Goal: Task Accomplishment & Management: Manage account settings

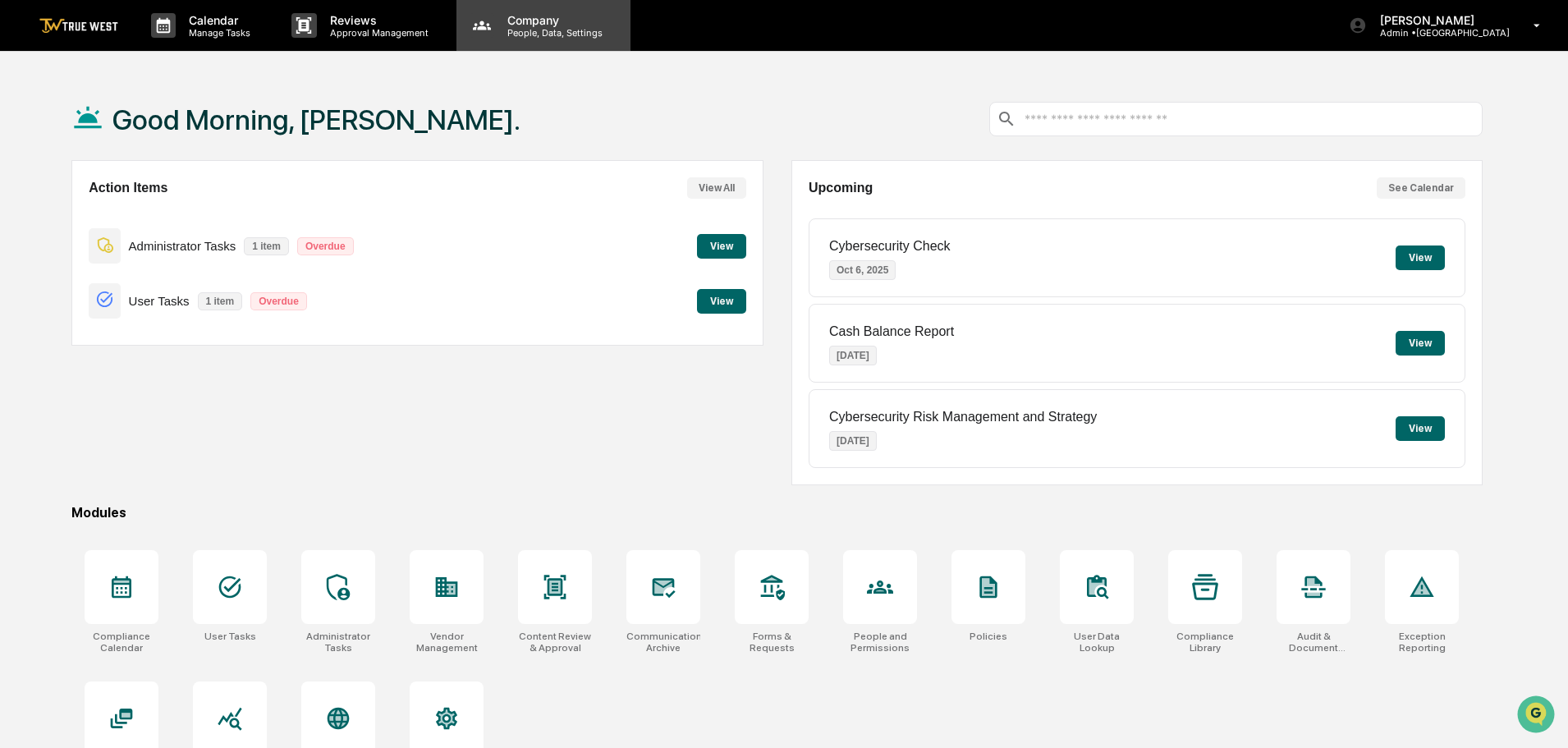
click at [533, 31] on p "People, Data, Settings" at bounding box center [553, 33] width 117 height 12
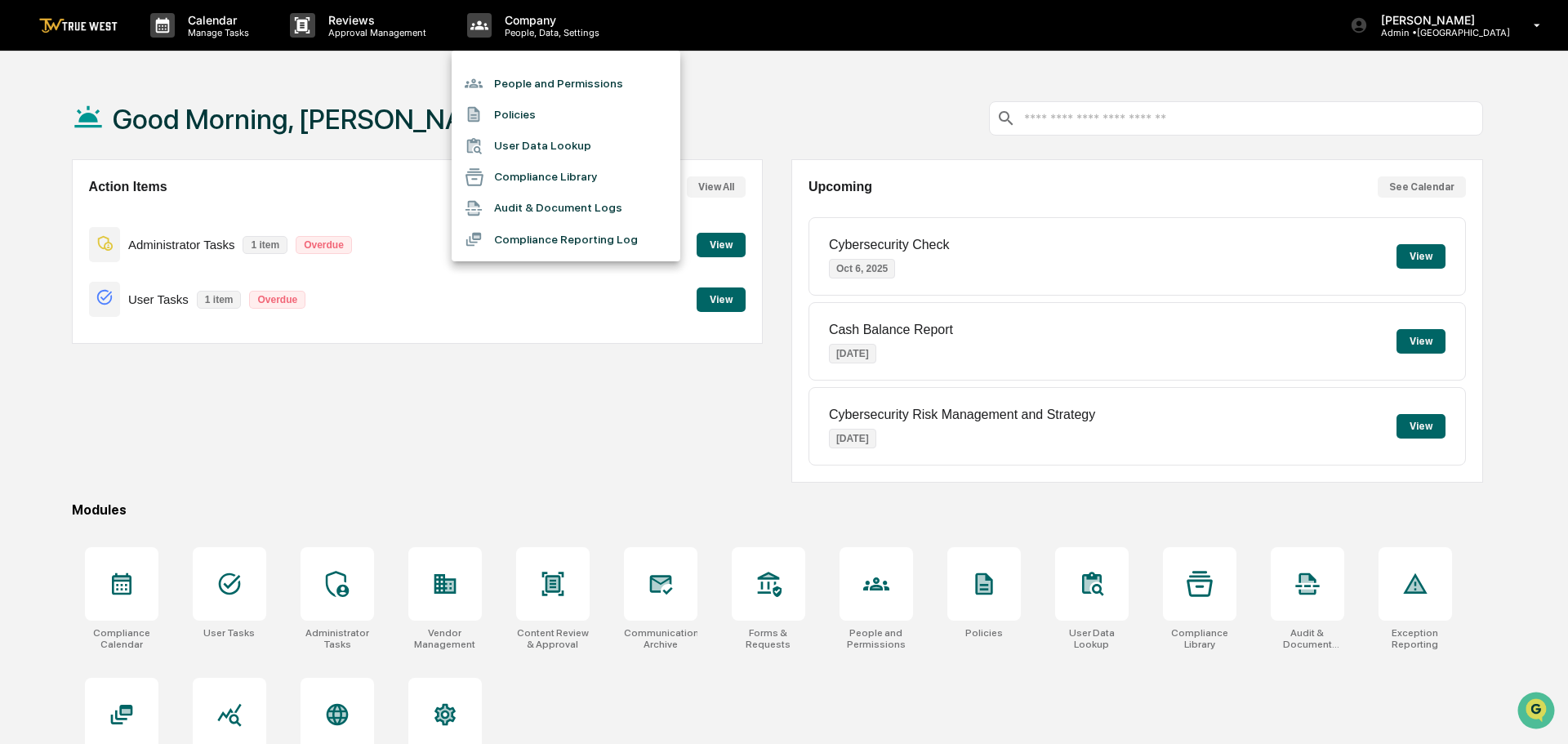
click at [531, 84] on li "People and Permissions" at bounding box center [566, 83] width 229 height 31
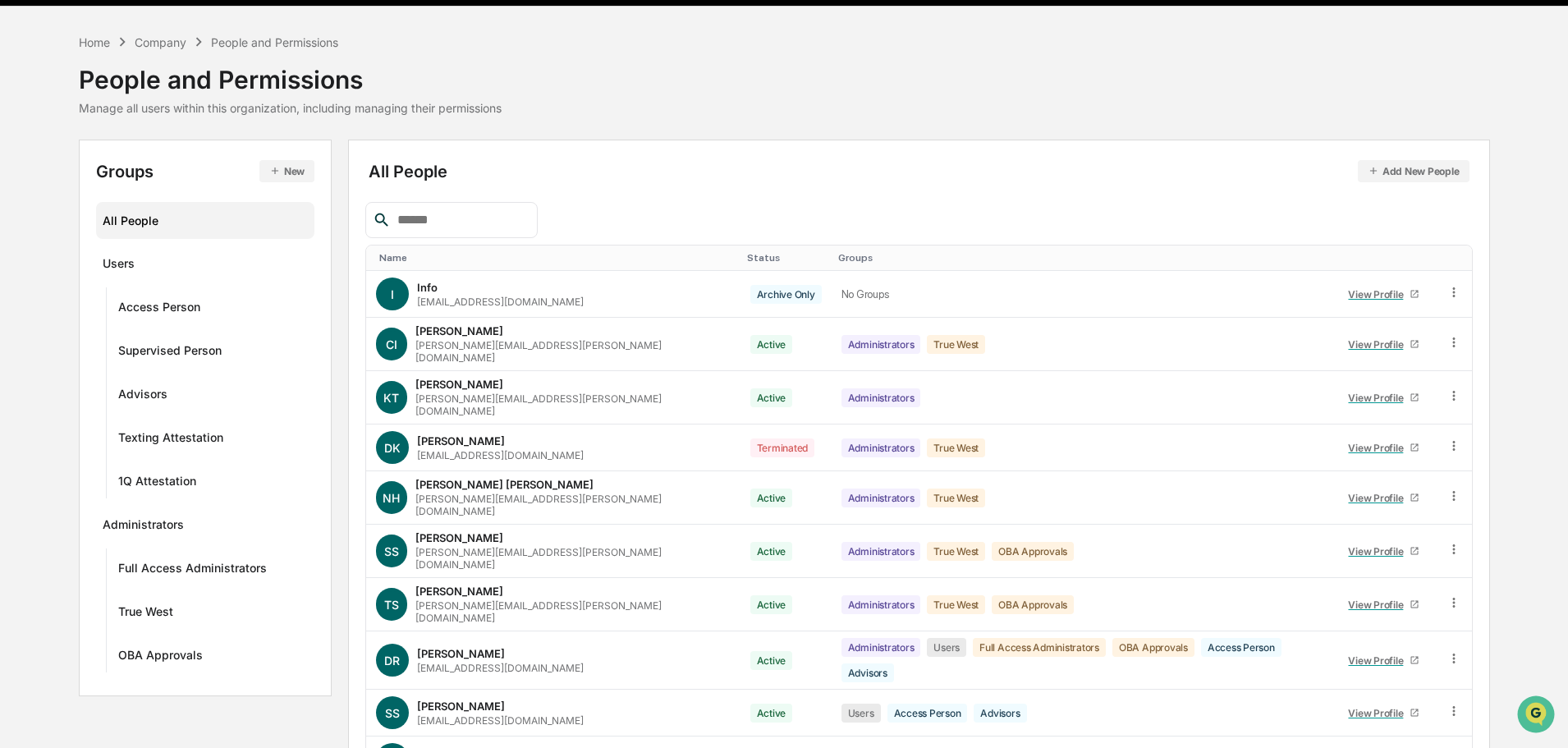
scroll to position [110, 0]
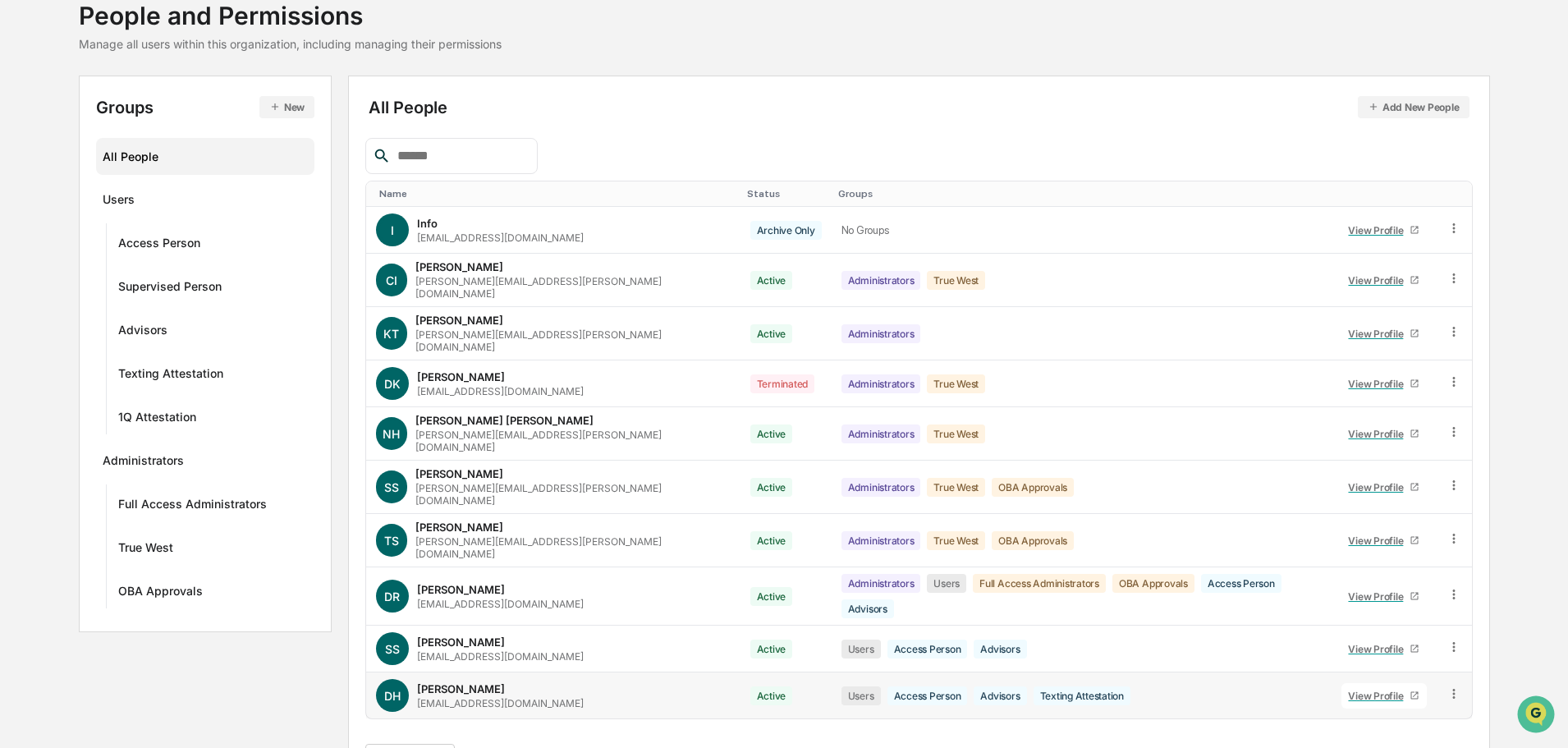
click at [1452, 686] on icon at bounding box center [1454, 694] width 15 height 15
click at [1351, 743] on div "Change Status" at bounding box center [1378, 753] width 141 height 20
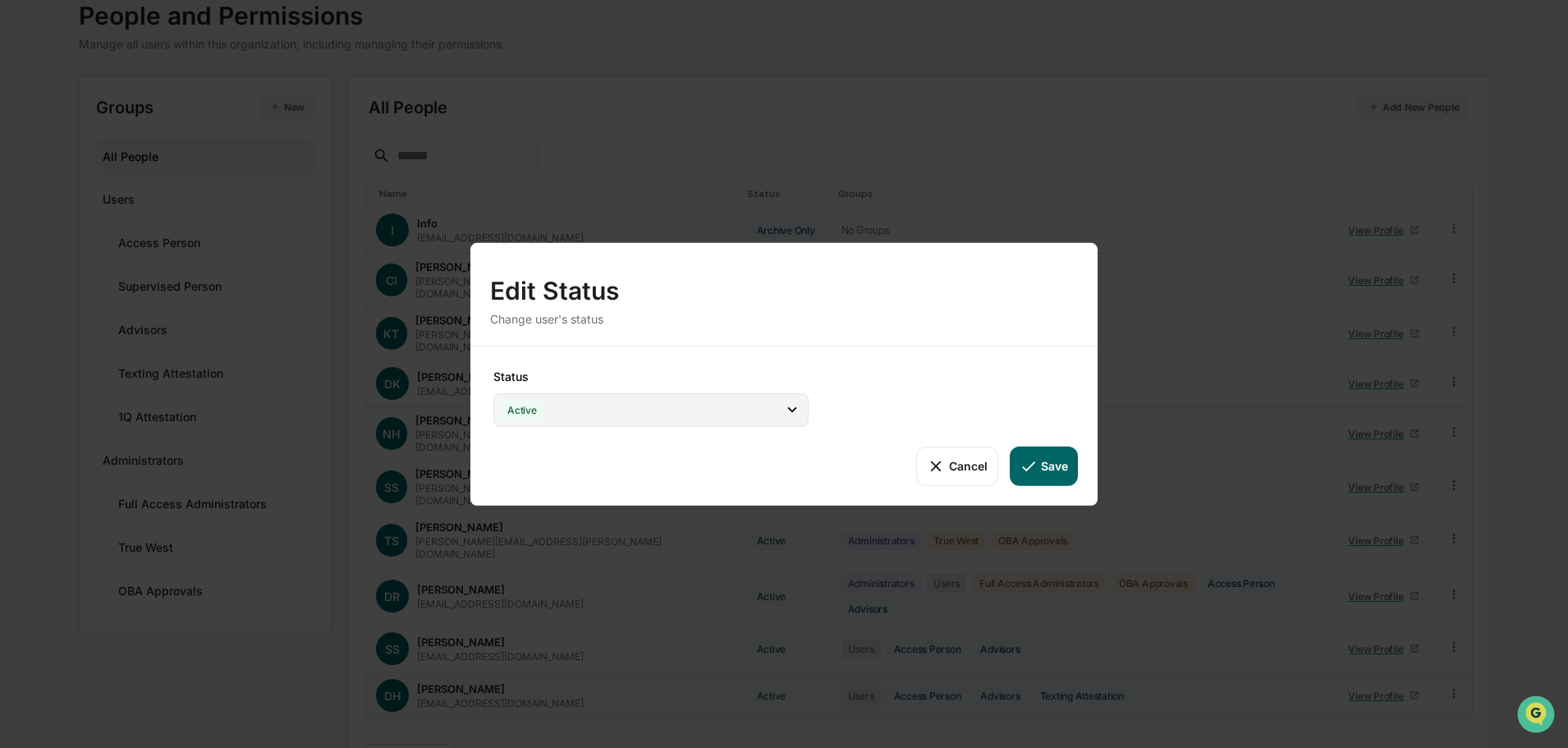
click at [794, 415] on icon at bounding box center [793, 409] width 18 height 18
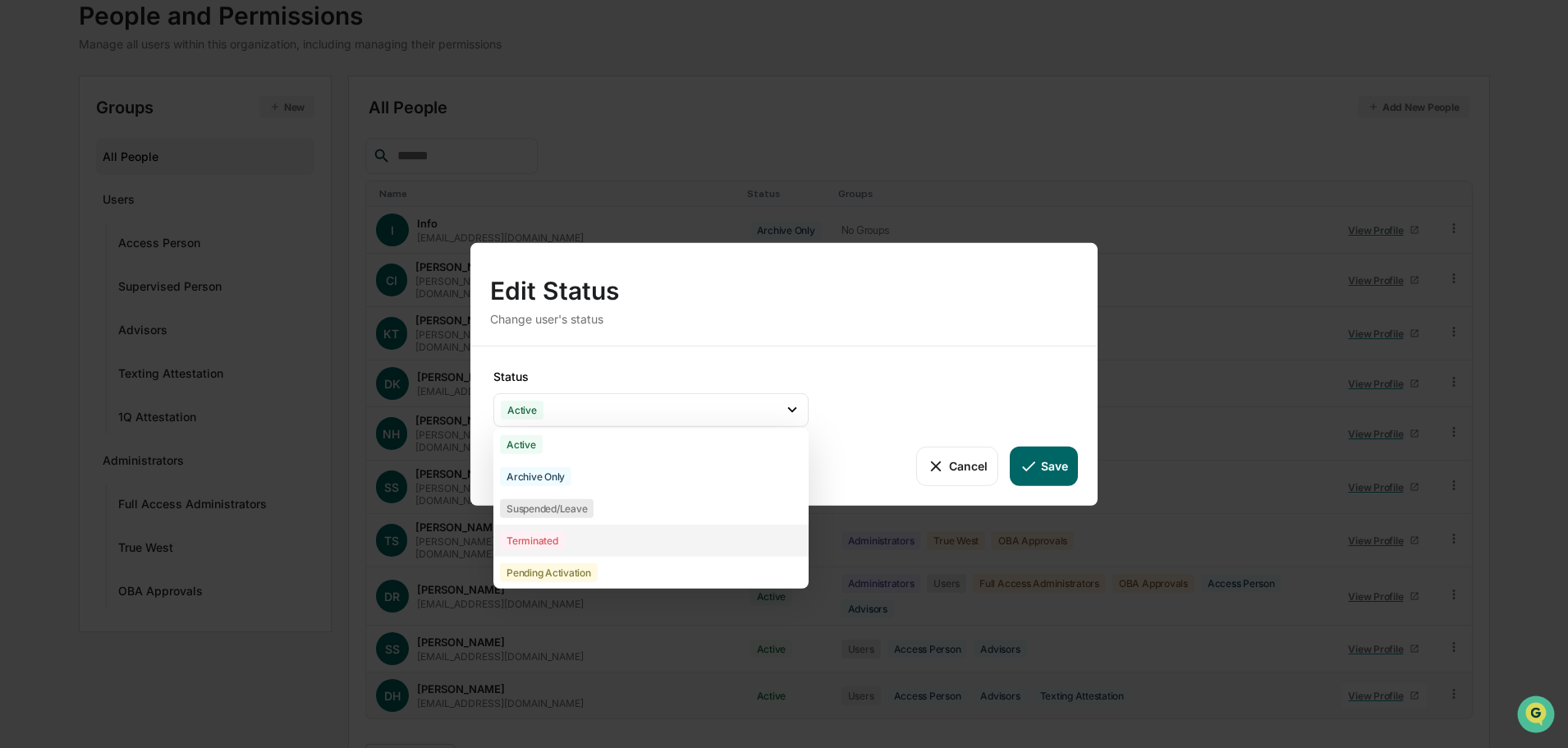
click at [535, 535] on div "Terminated" at bounding box center [533, 539] width 65 height 19
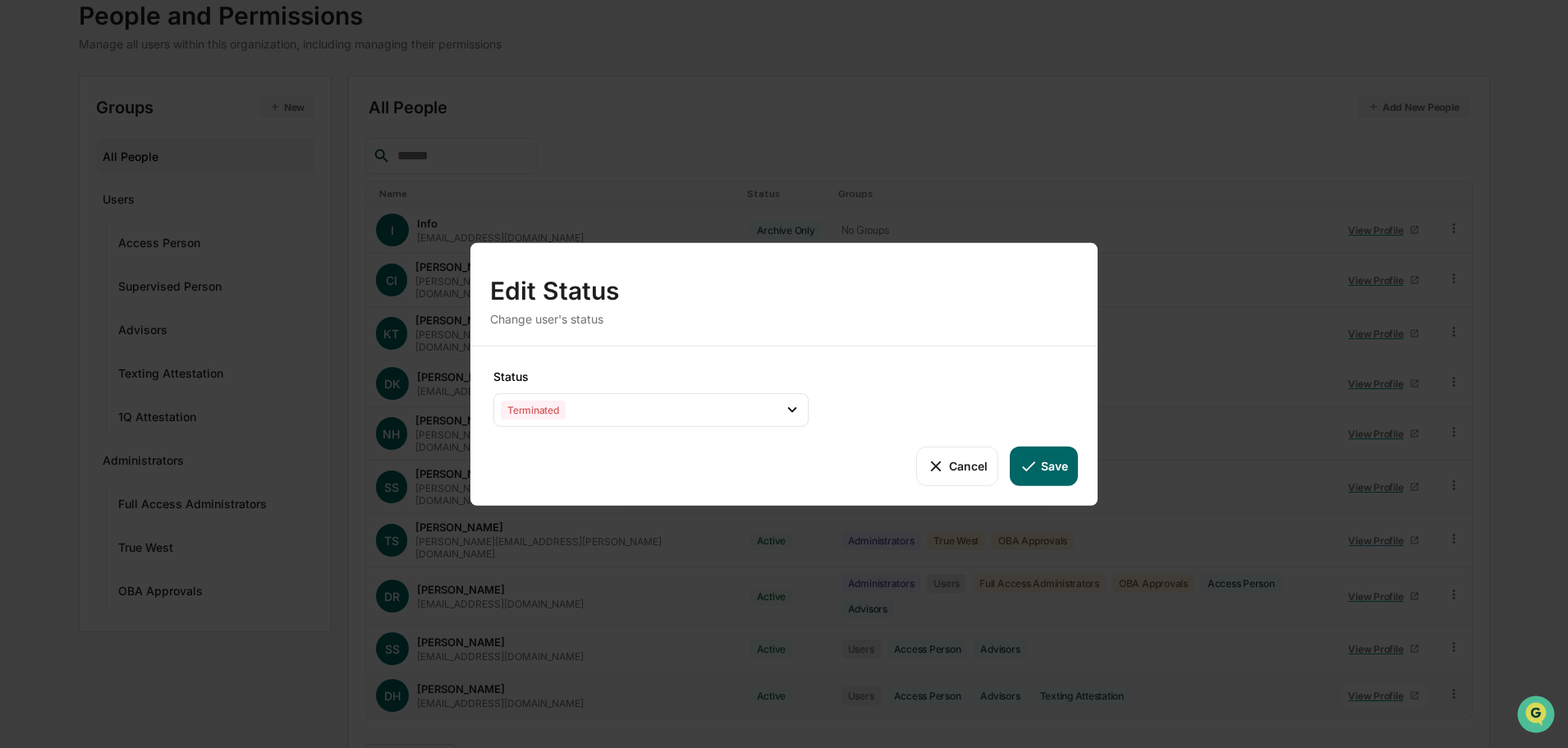
click at [1037, 465] on icon at bounding box center [1029, 465] width 18 height 18
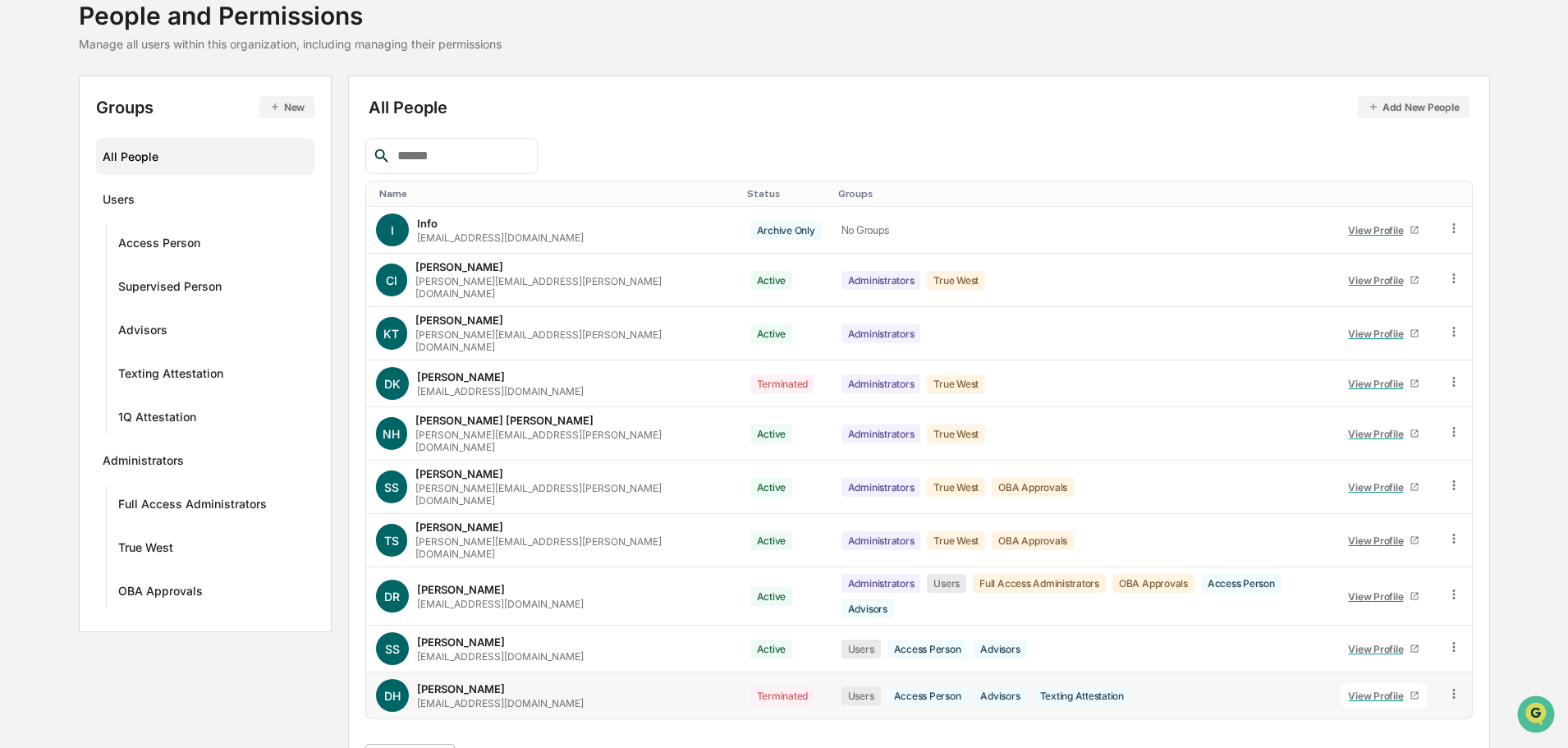
click at [437, 716] on body "Calendar Manage Tasks Reviews Approval Management Company People, Data, Setting…" at bounding box center [784, 340] width 1568 height 901
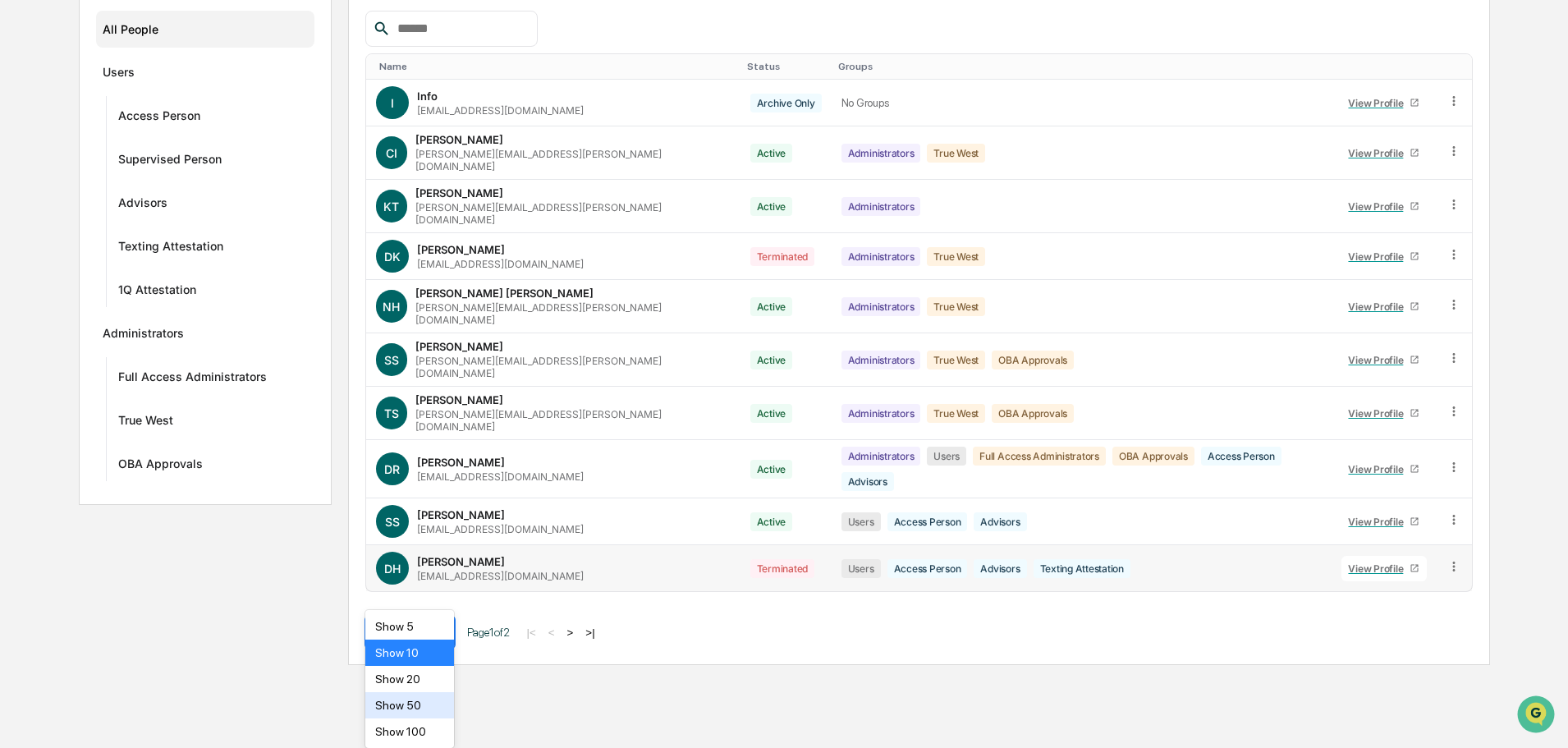
click at [399, 706] on div "Show 50" at bounding box center [409, 705] width 90 height 26
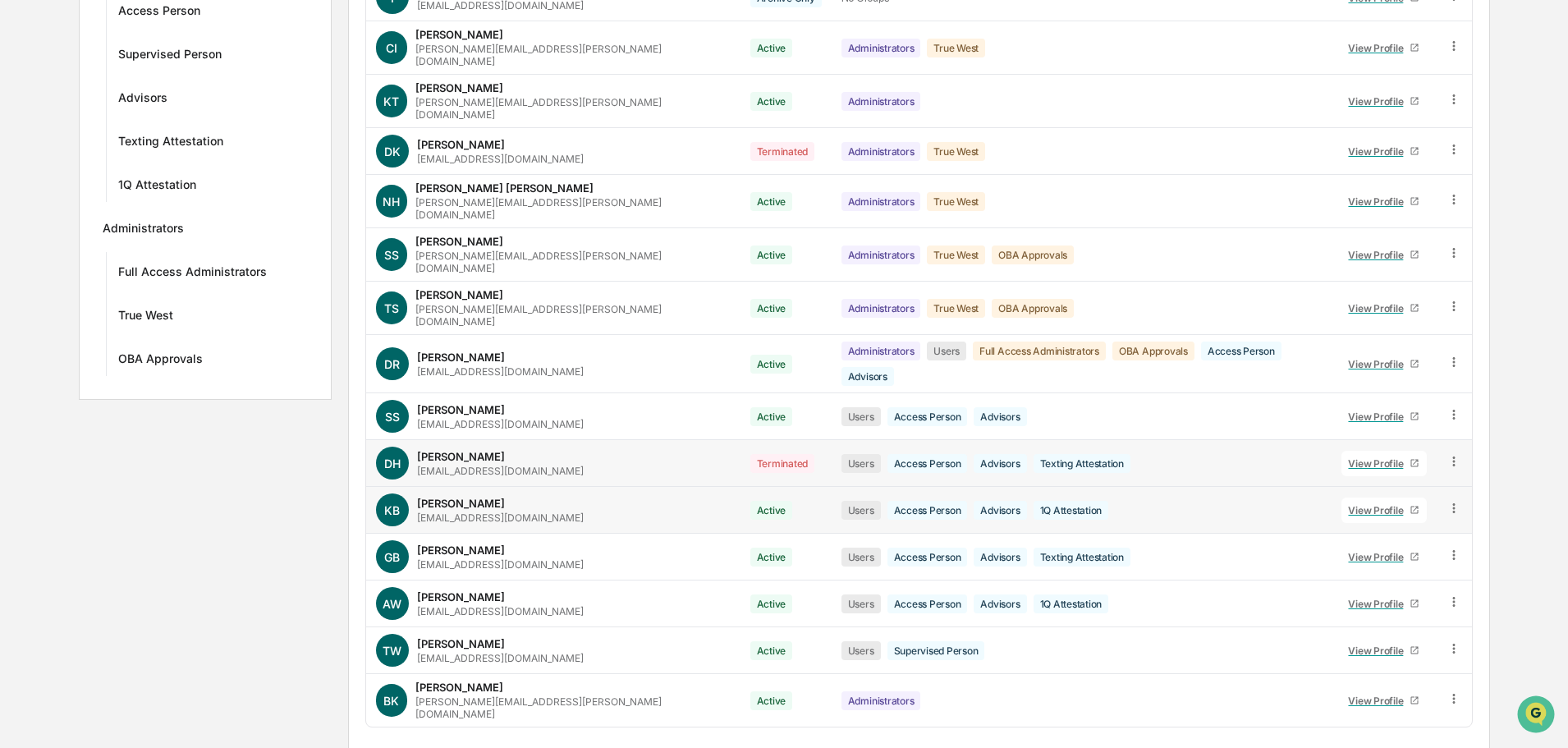
scroll to position [343, 0]
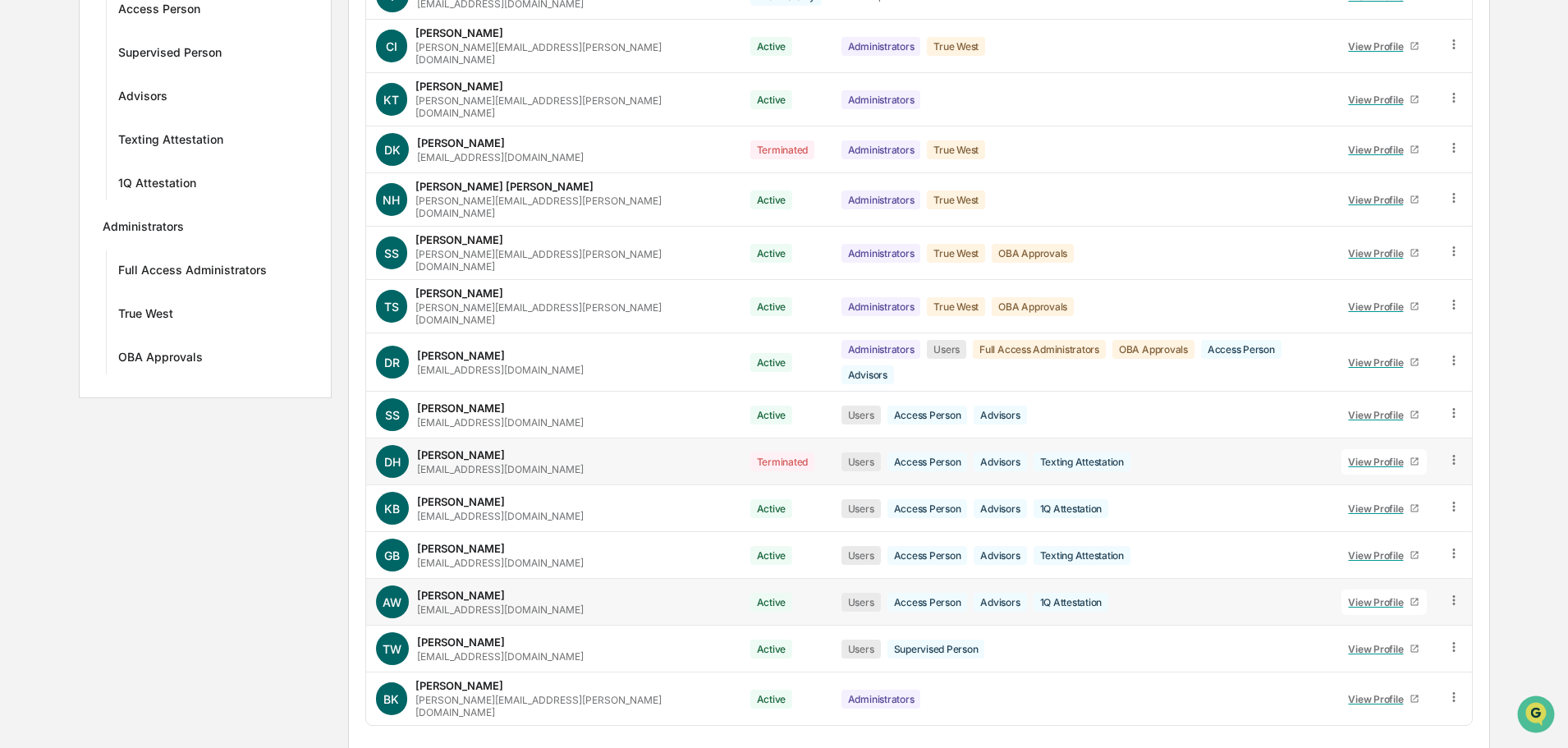
click at [1361, 596] on div "View Profile" at bounding box center [1379, 602] width 62 height 13
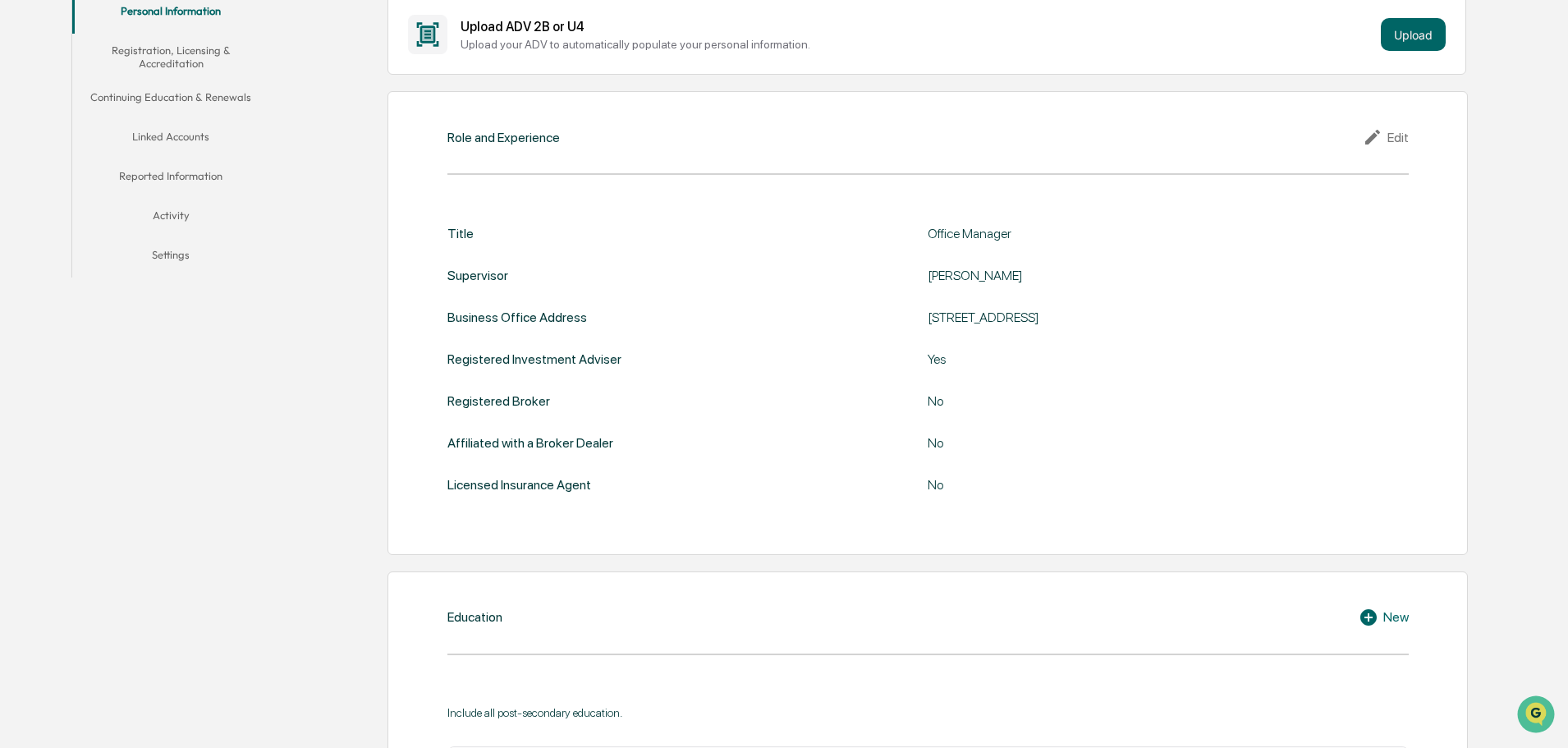
click at [168, 137] on button "Linked Accounts" at bounding box center [171, 139] width 197 height 40
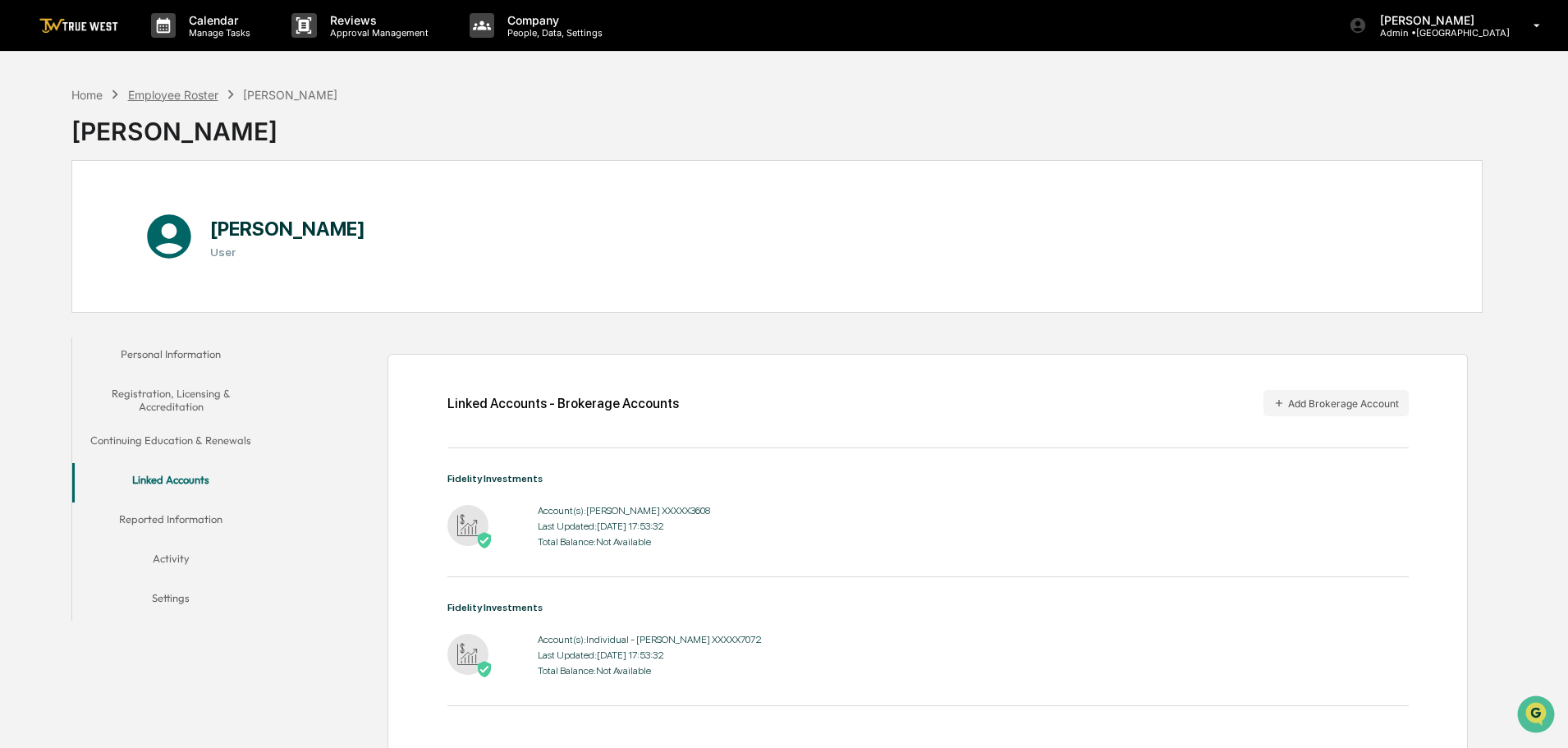
click at [157, 98] on div "Employee Roster" at bounding box center [173, 94] width 91 height 14
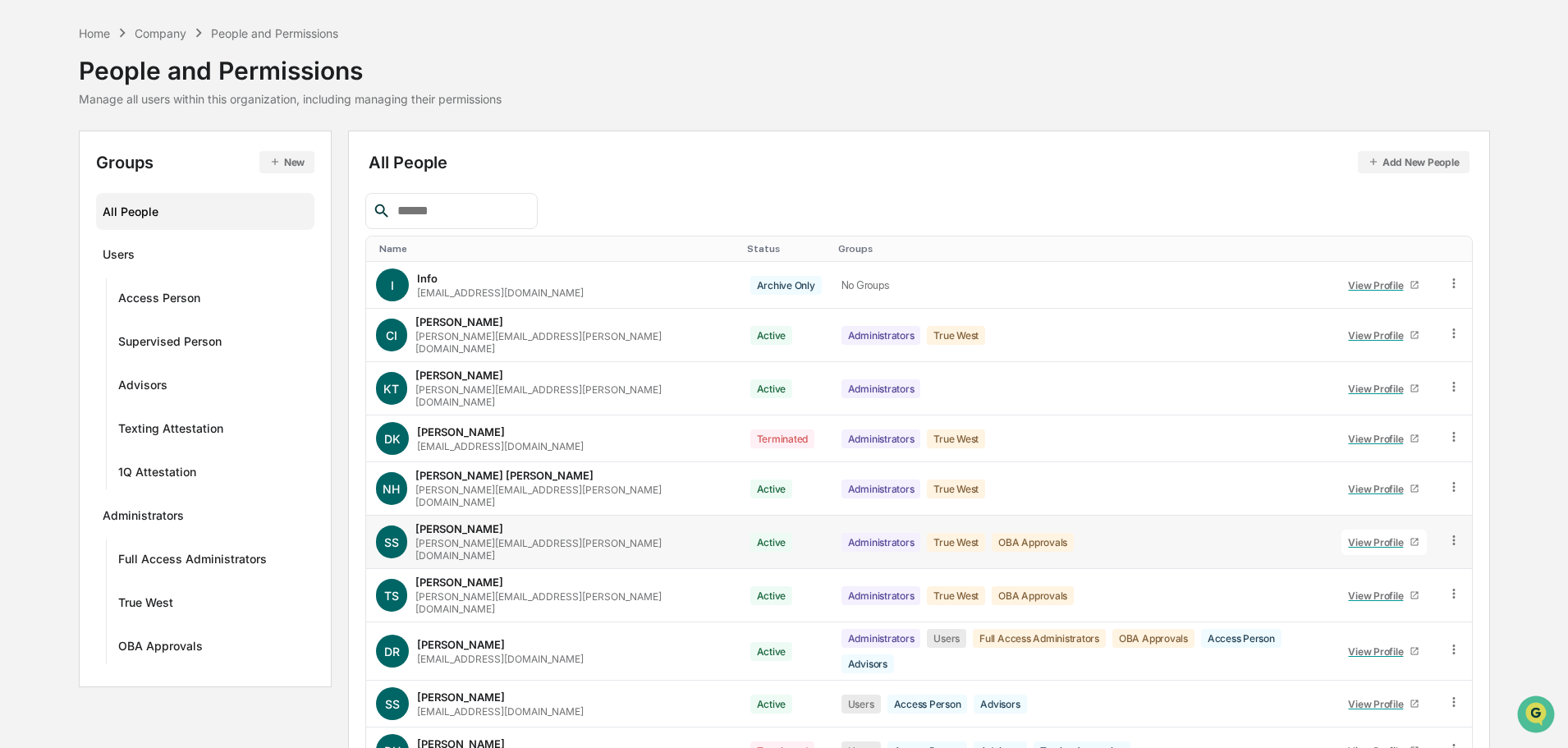
scroll to position [110, 0]
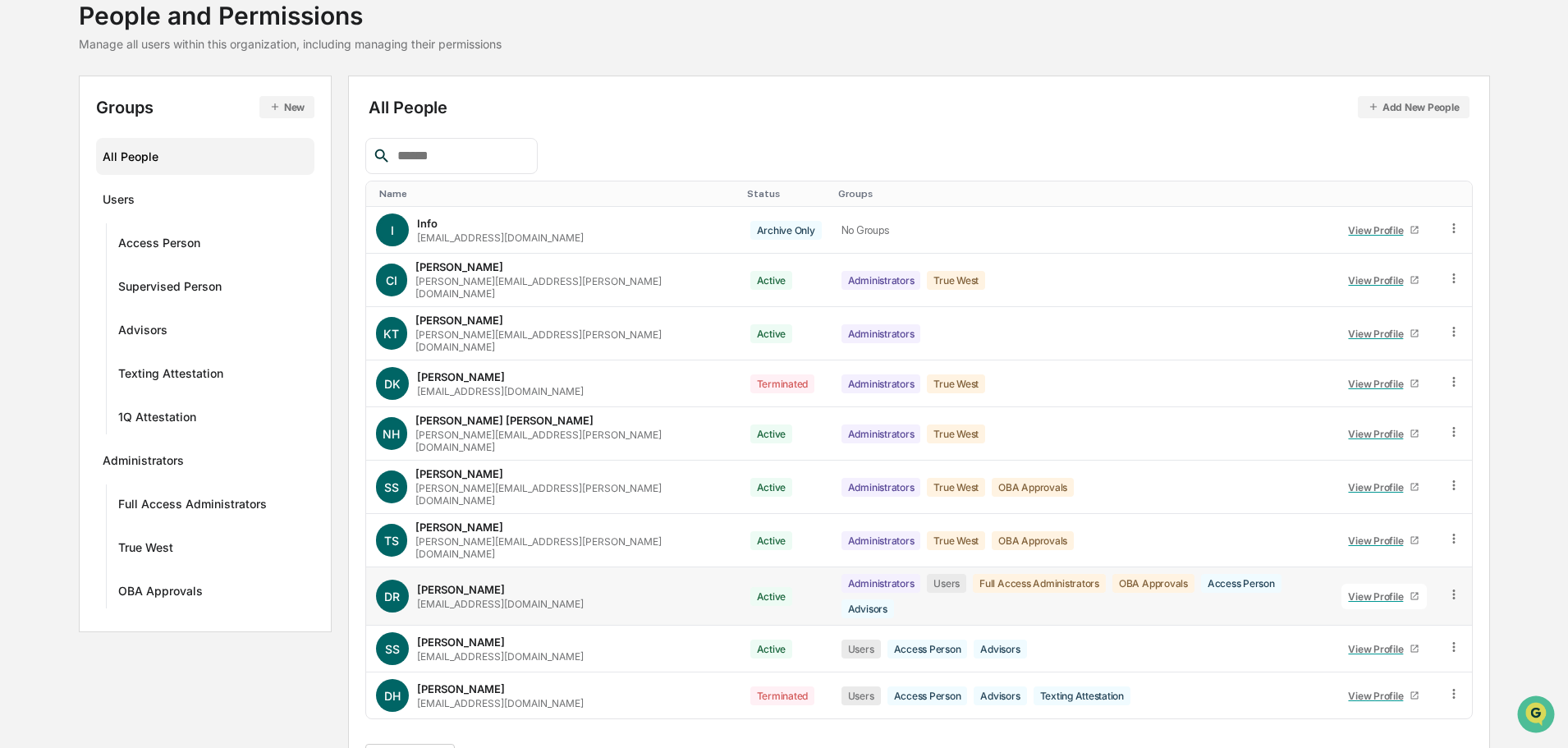
click at [1372, 590] on div "View Profile" at bounding box center [1379, 597] width 62 height 13
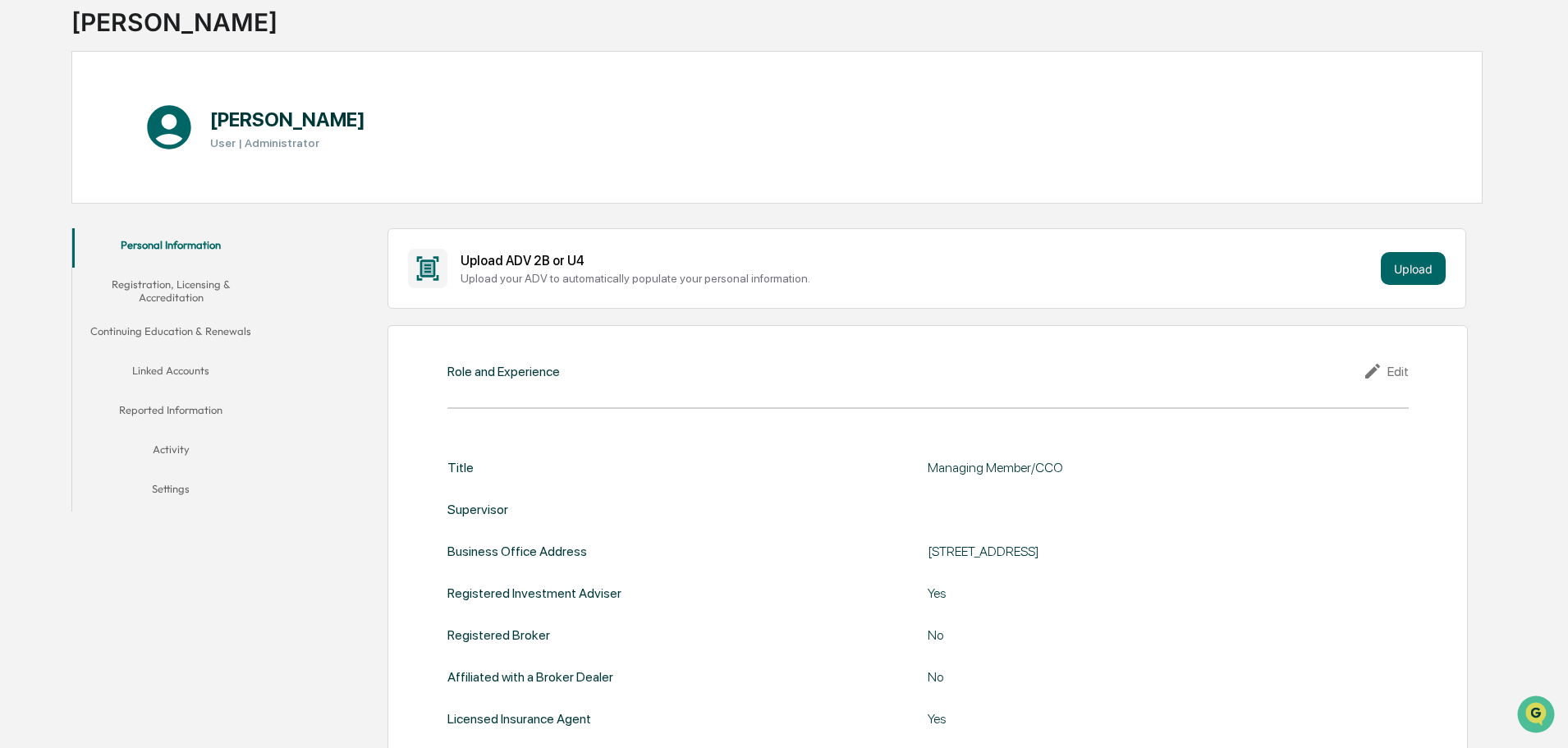
click at [143, 364] on button "Linked Accounts" at bounding box center [171, 374] width 197 height 40
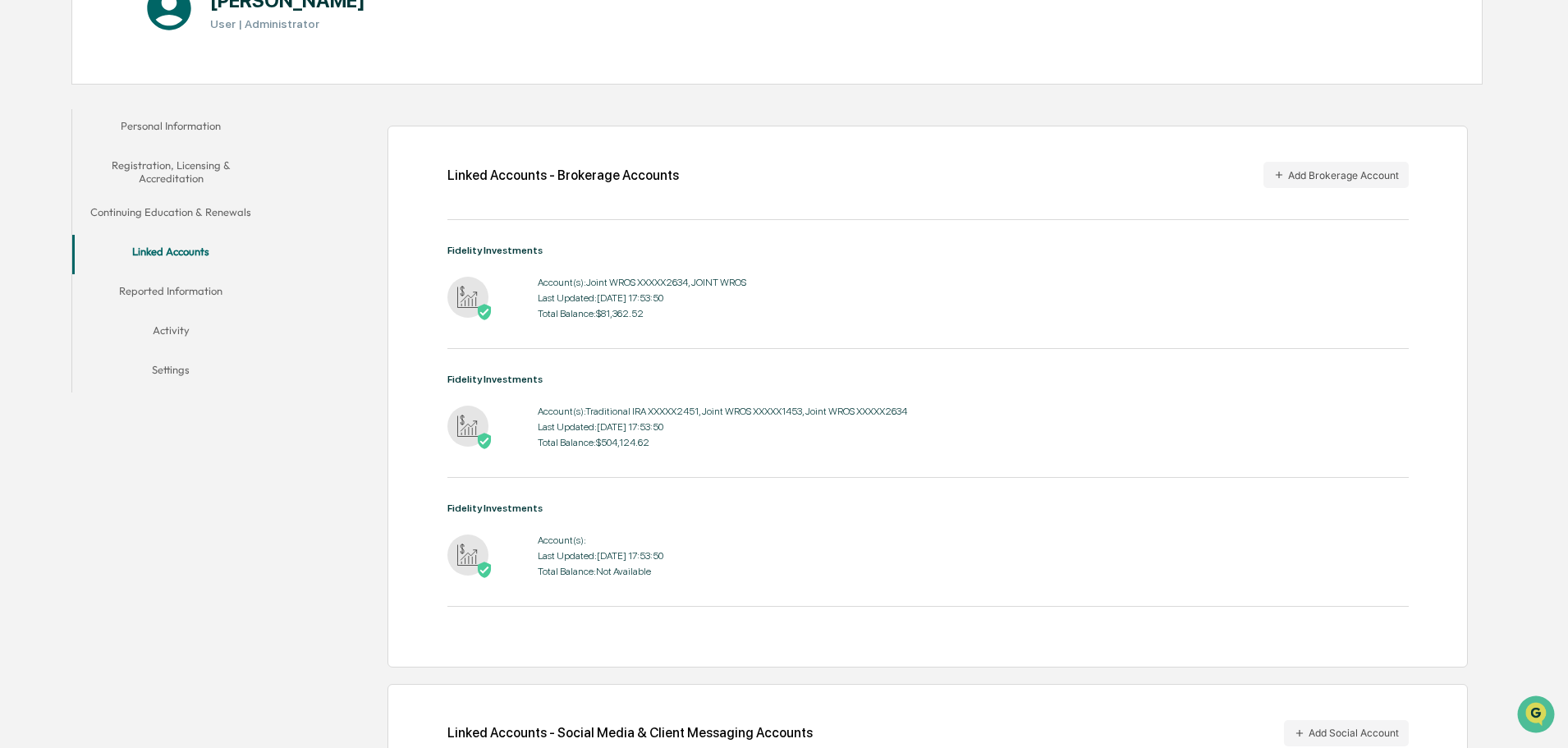
scroll to position [22, 0]
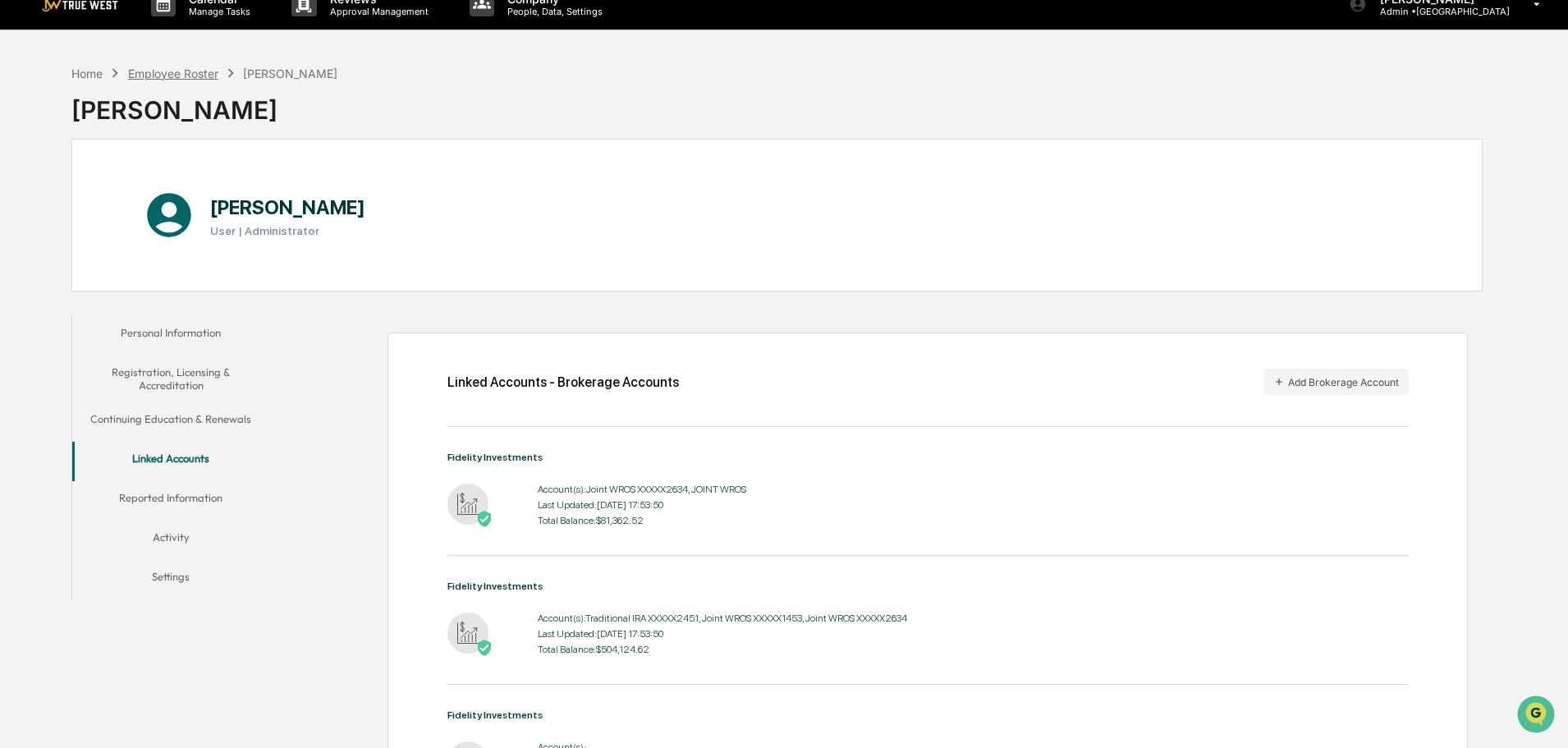
click at [155, 74] on div "Employee Roster" at bounding box center [173, 72] width 91 height 14
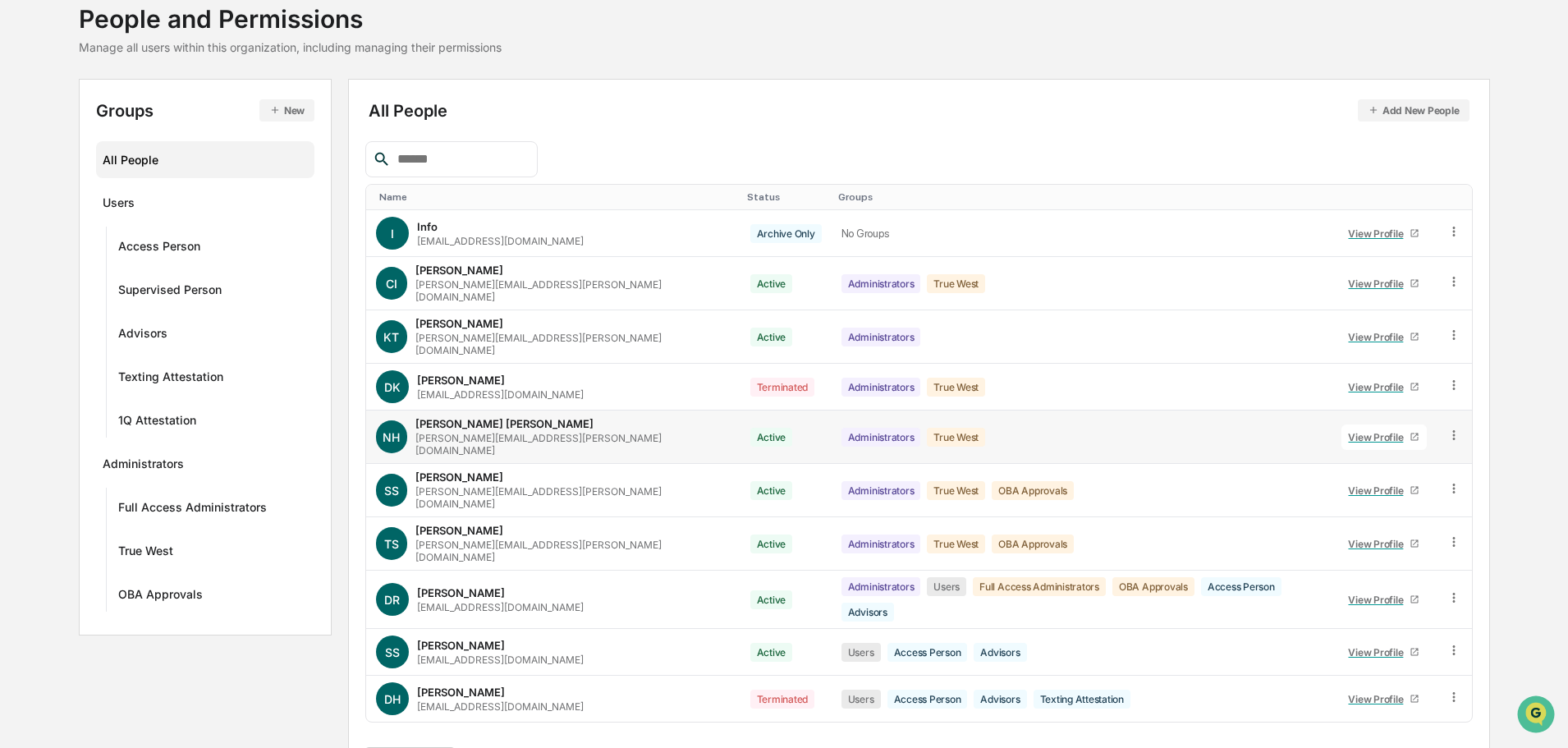
scroll to position [110, 0]
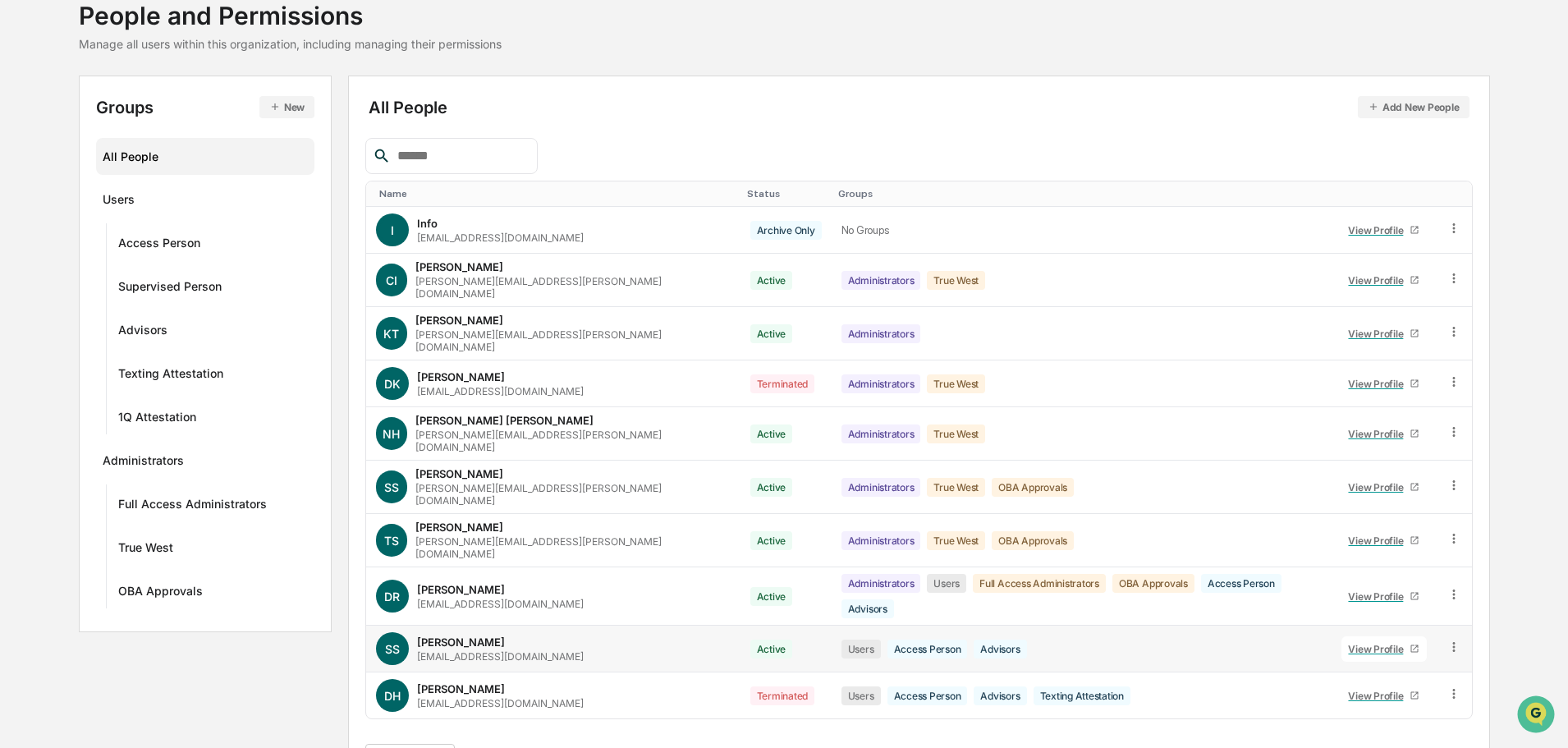
click at [1372, 643] on div "View Profile" at bounding box center [1379, 649] width 62 height 13
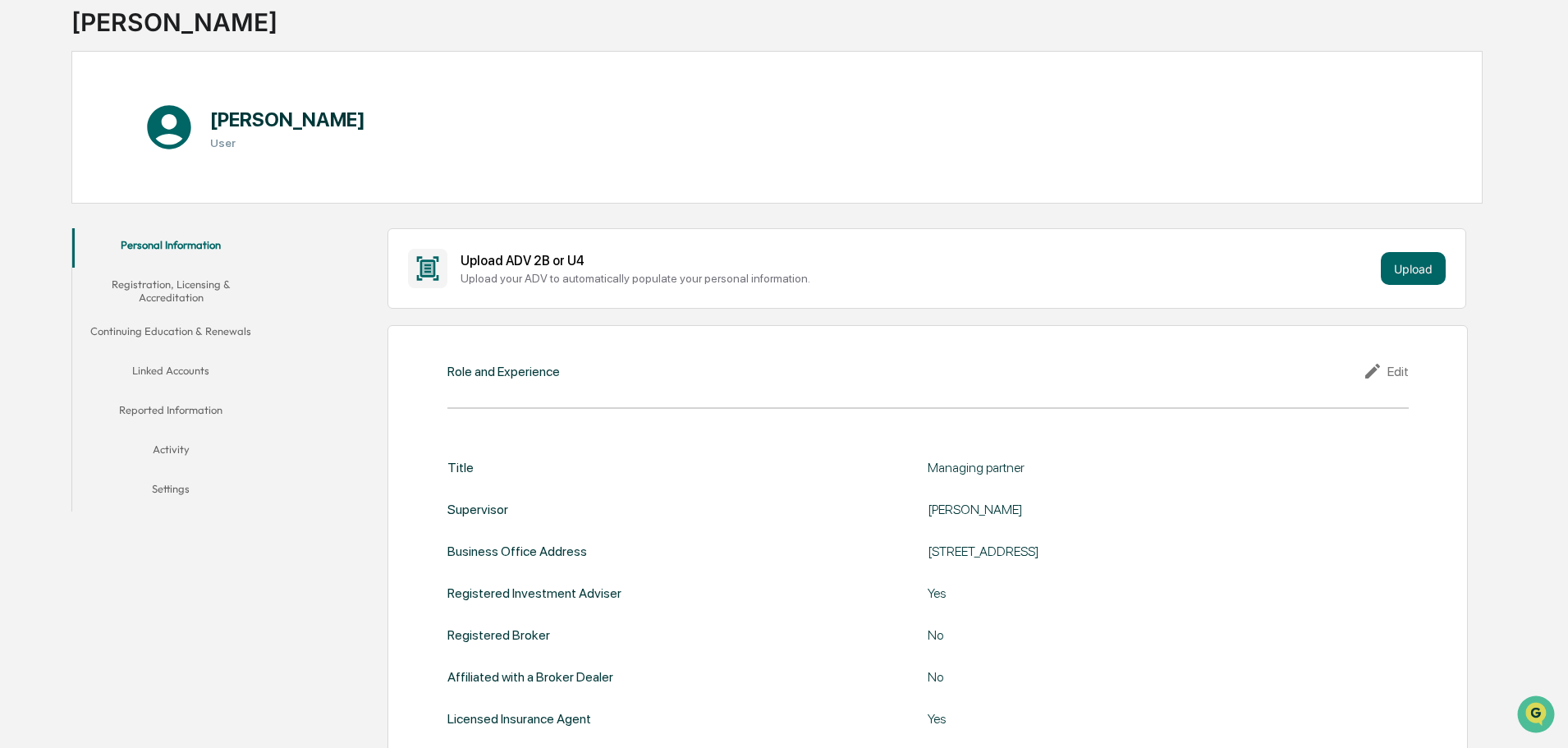
click at [180, 370] on button "Linked Accounts" at bounding box center [171, 374] width 197 height 40
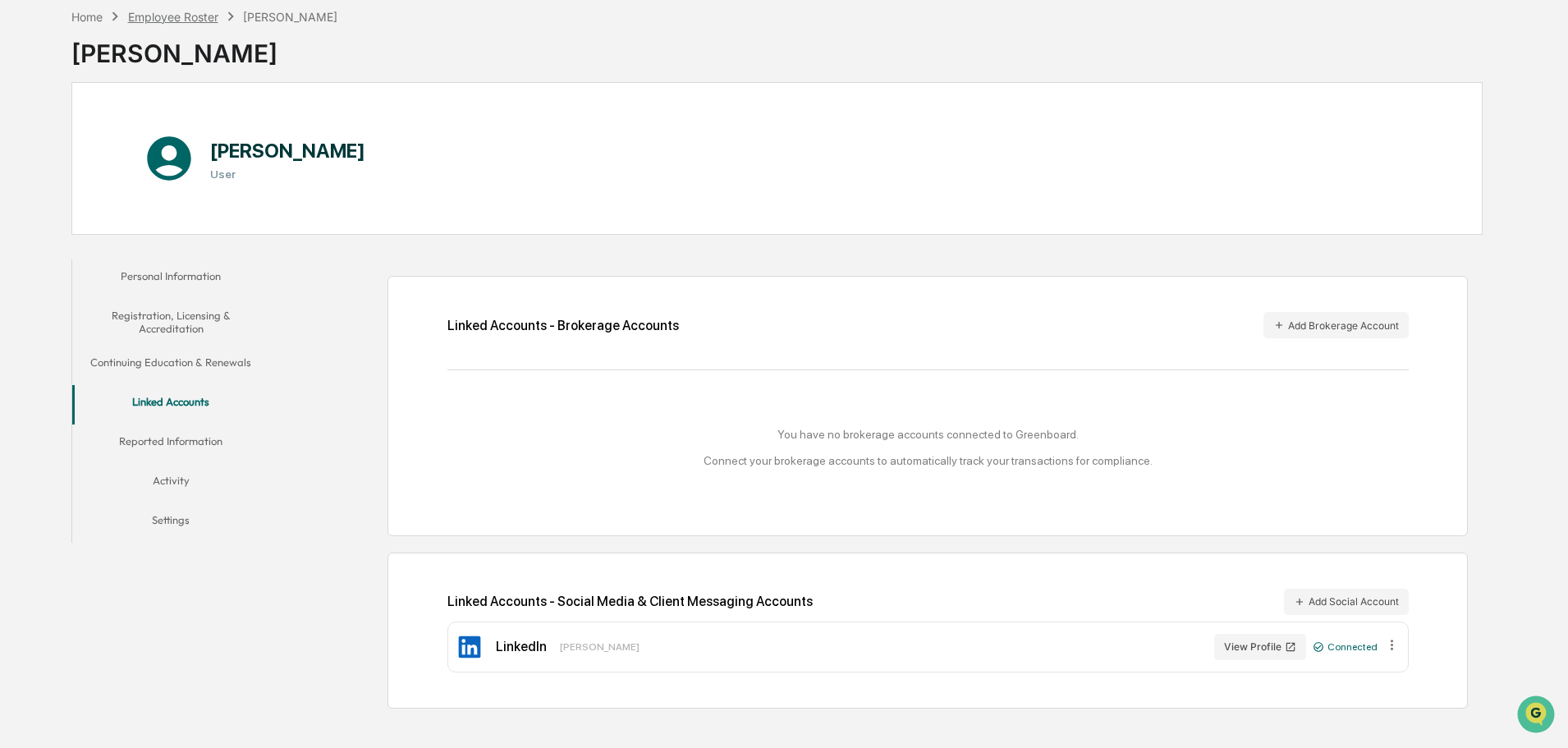
click at [145, 15] on div "Employee Roster" at bounding box center [173, 16] width 91 height 14
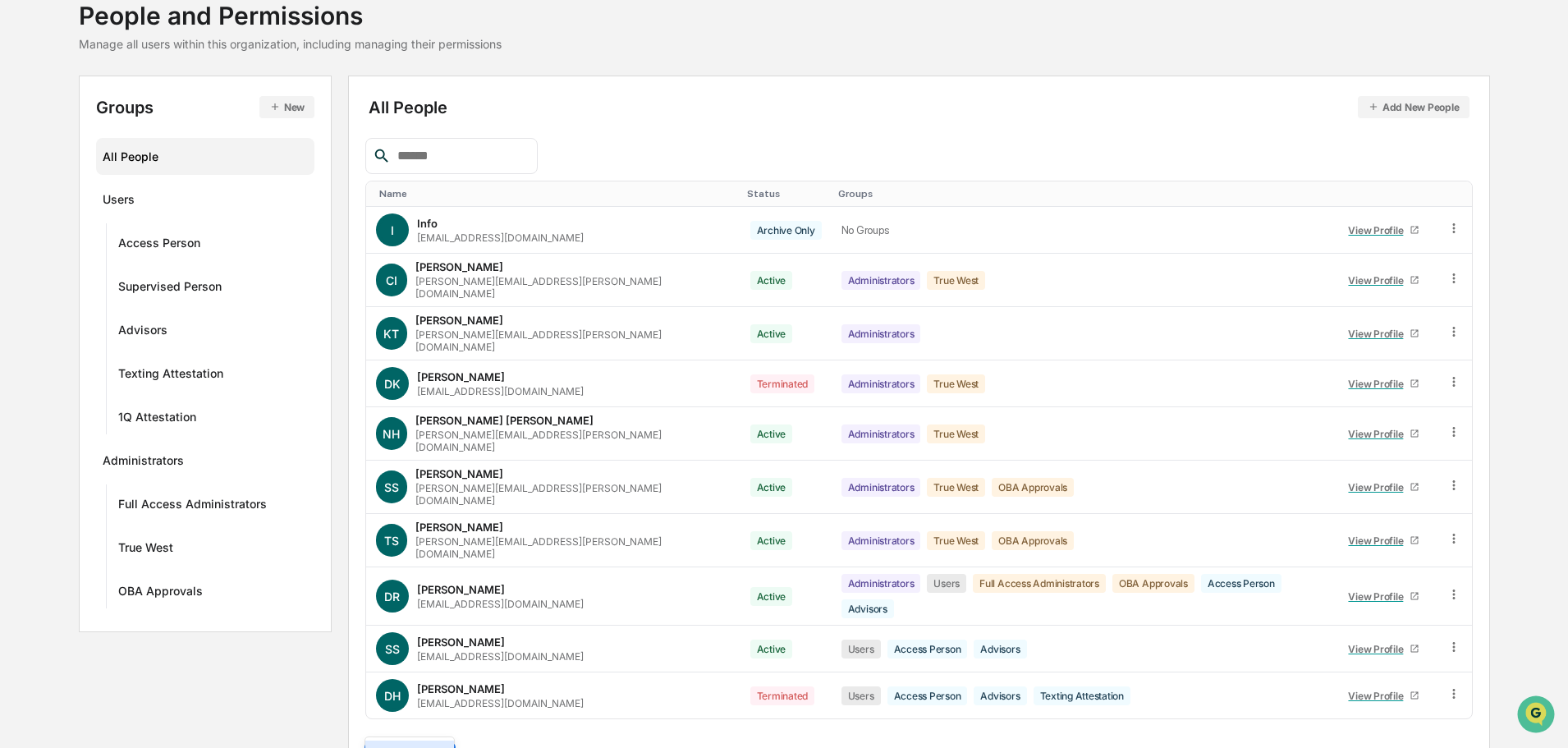
scroll to position [236, 0]
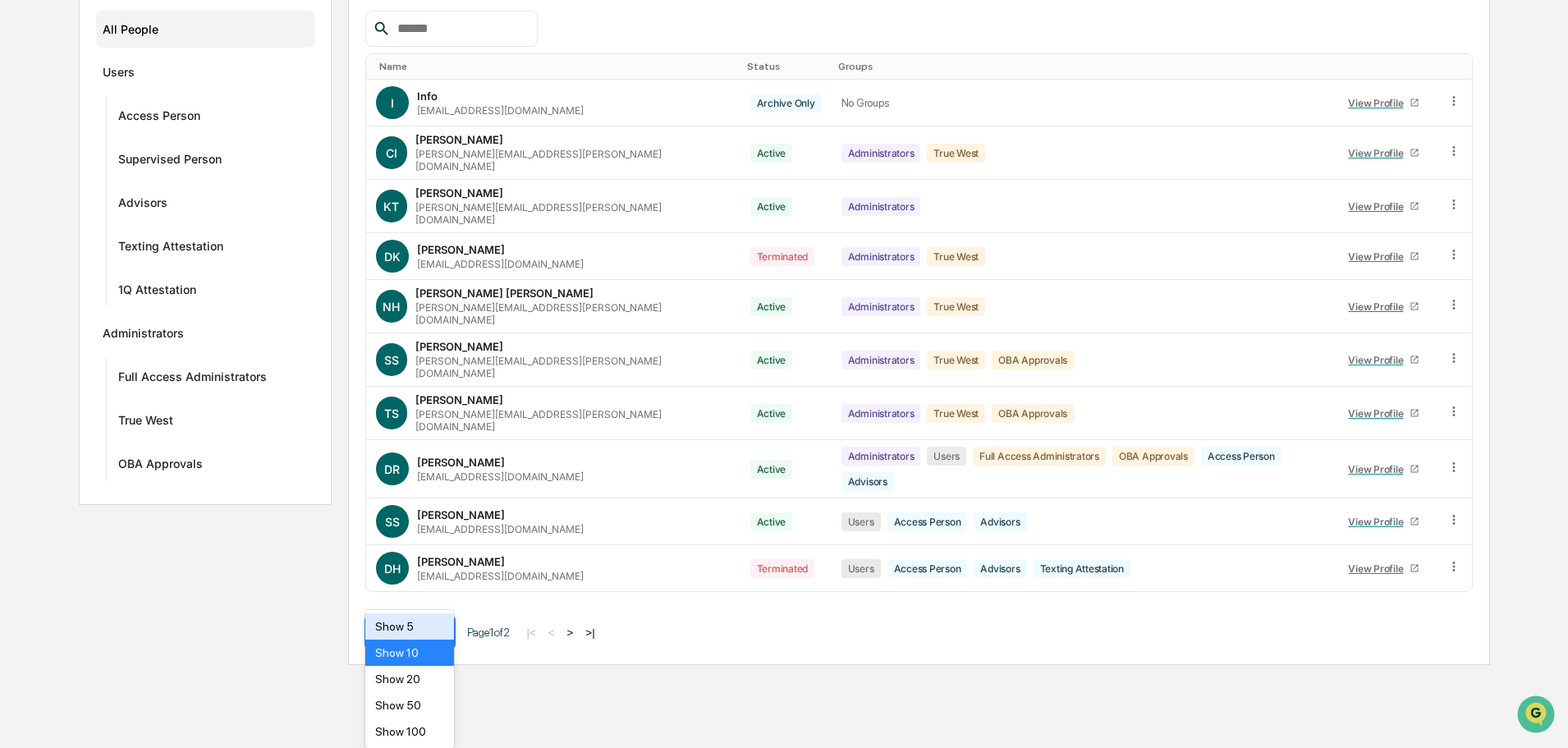
click at [438, 665] on body "Calendar Manage Tasks Reviews Approval Management Company People, Data, Setting…" at bounding box center [784, 214] width 1568 height 901
click at [408, 700] on div "Show 50" at bounding box center [409, 705] width 90 height 26
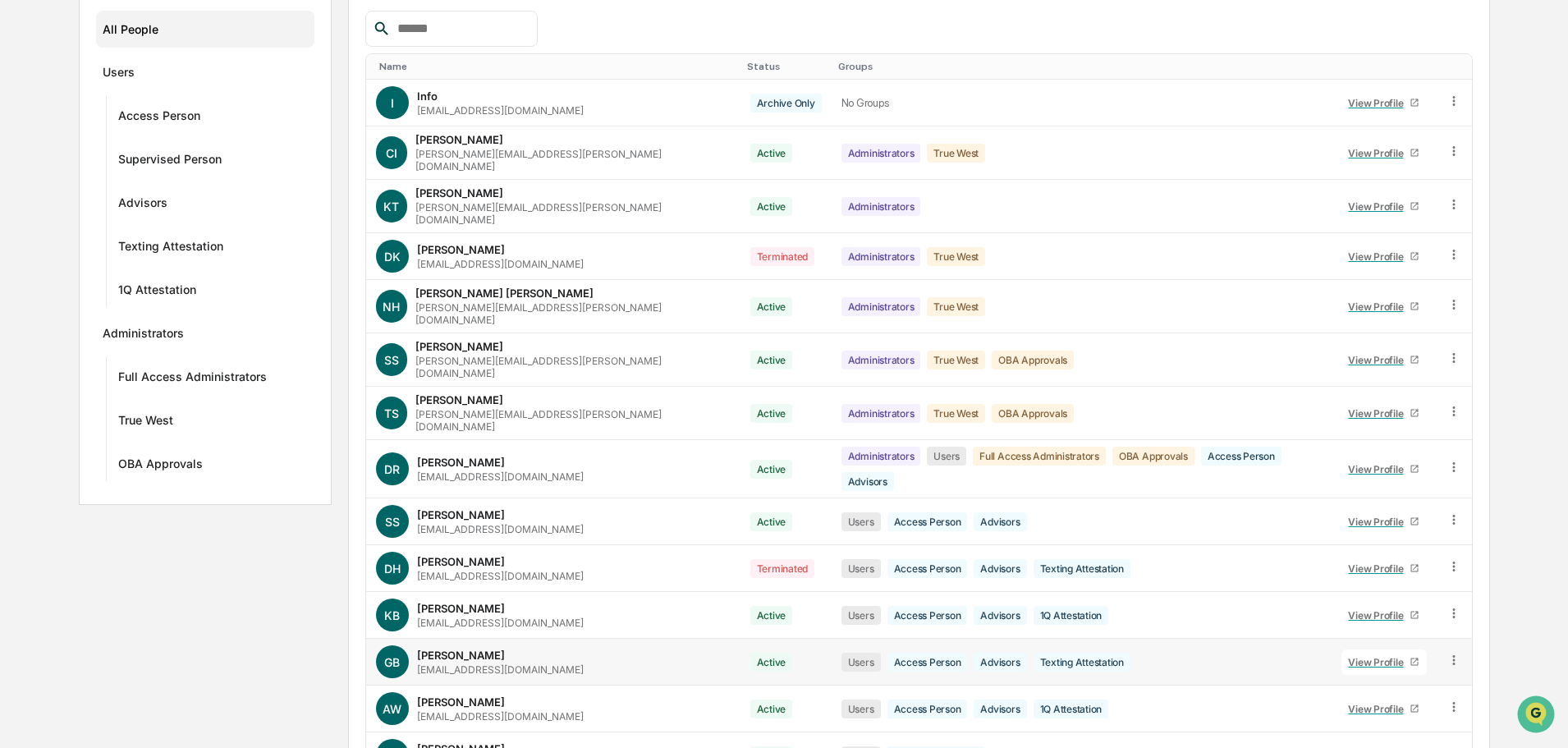
click at [1356, 656] on div "View Profile" at bounding box center [1379, 662] width 62 height 13
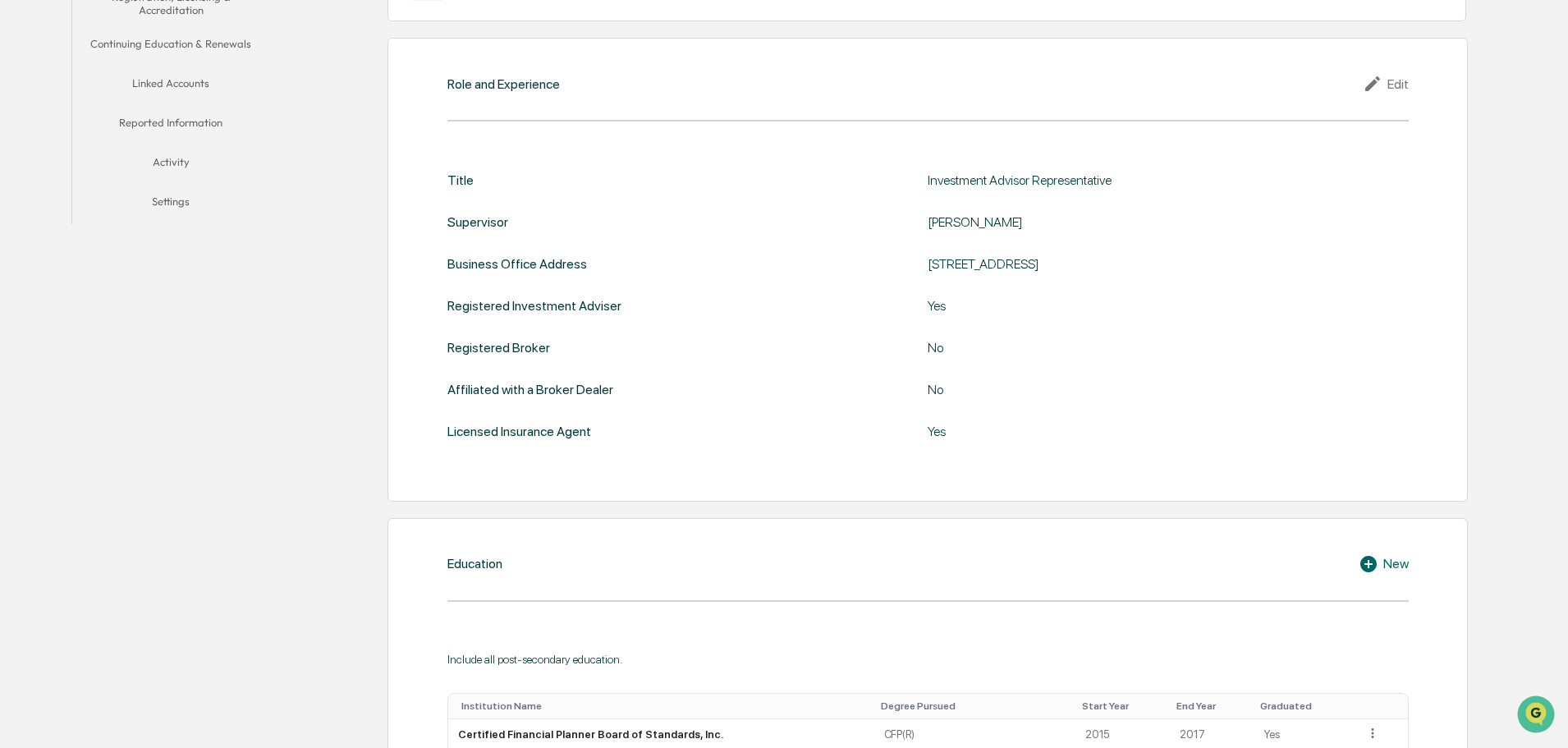
scroll to position [400, 0]
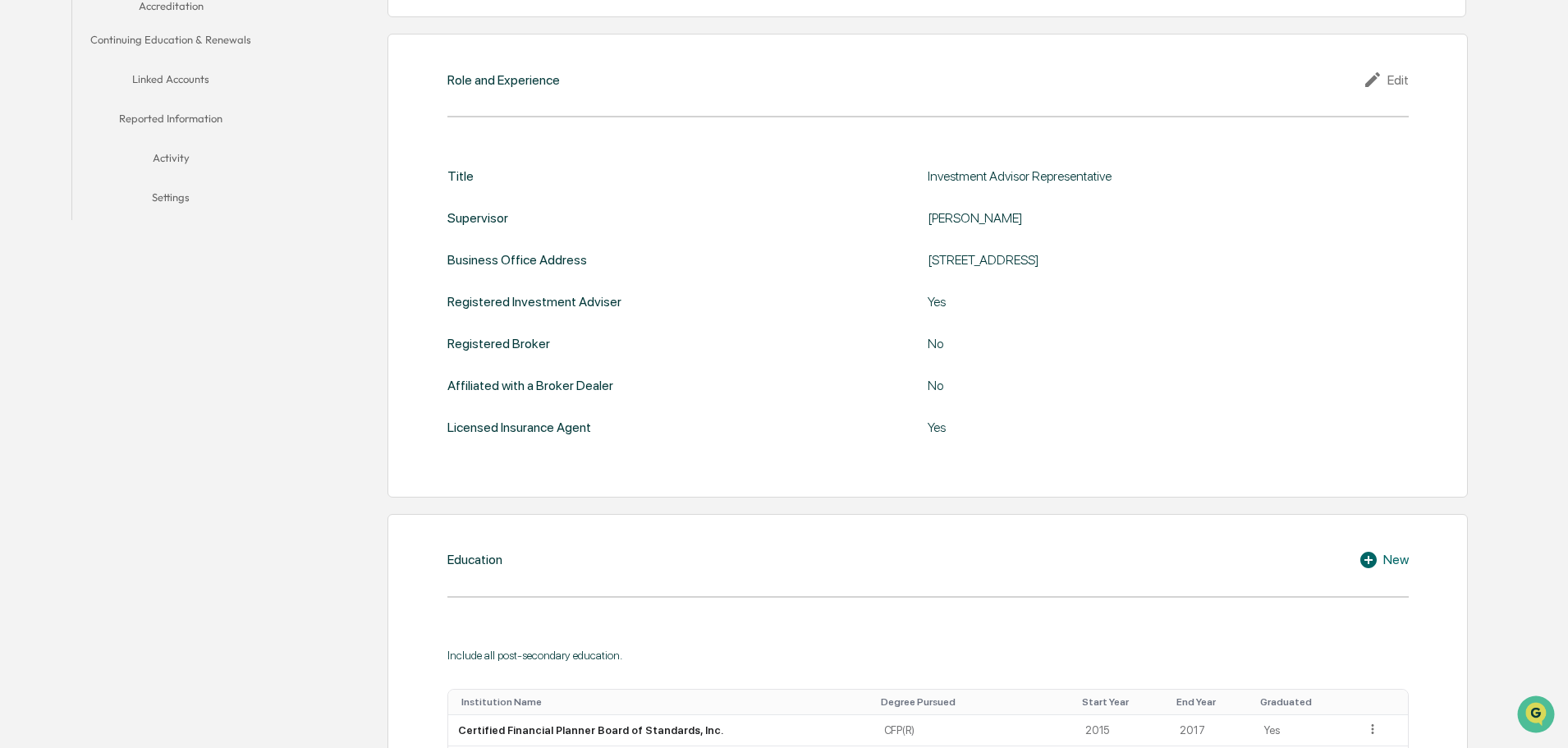
click at [164, 77] on button "Linked Accounts" at bounding box center [171, 82] width 197 height 40
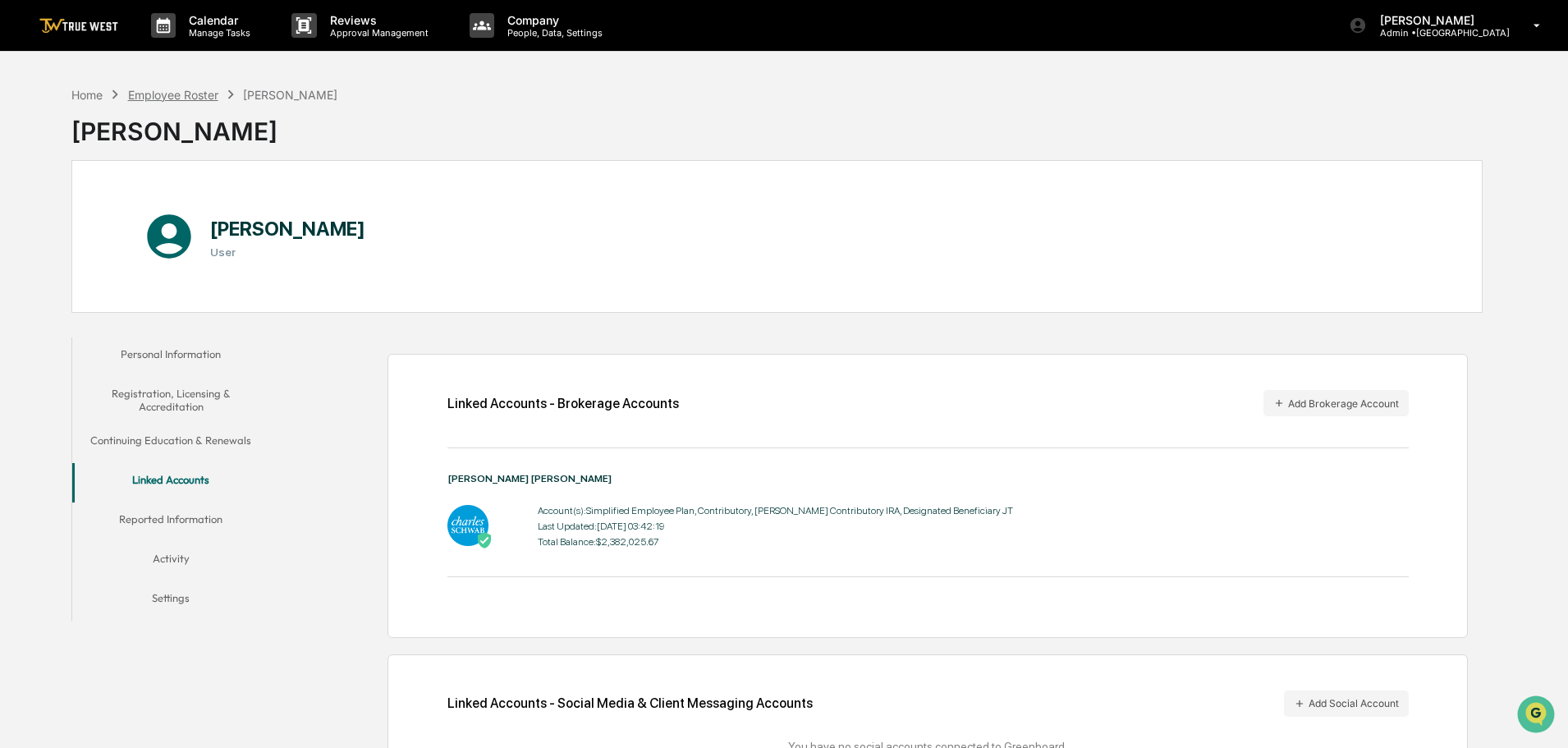
click at [191, 91] on div "Employee Roster" at bounding box center [173, 94] width 91 height 14
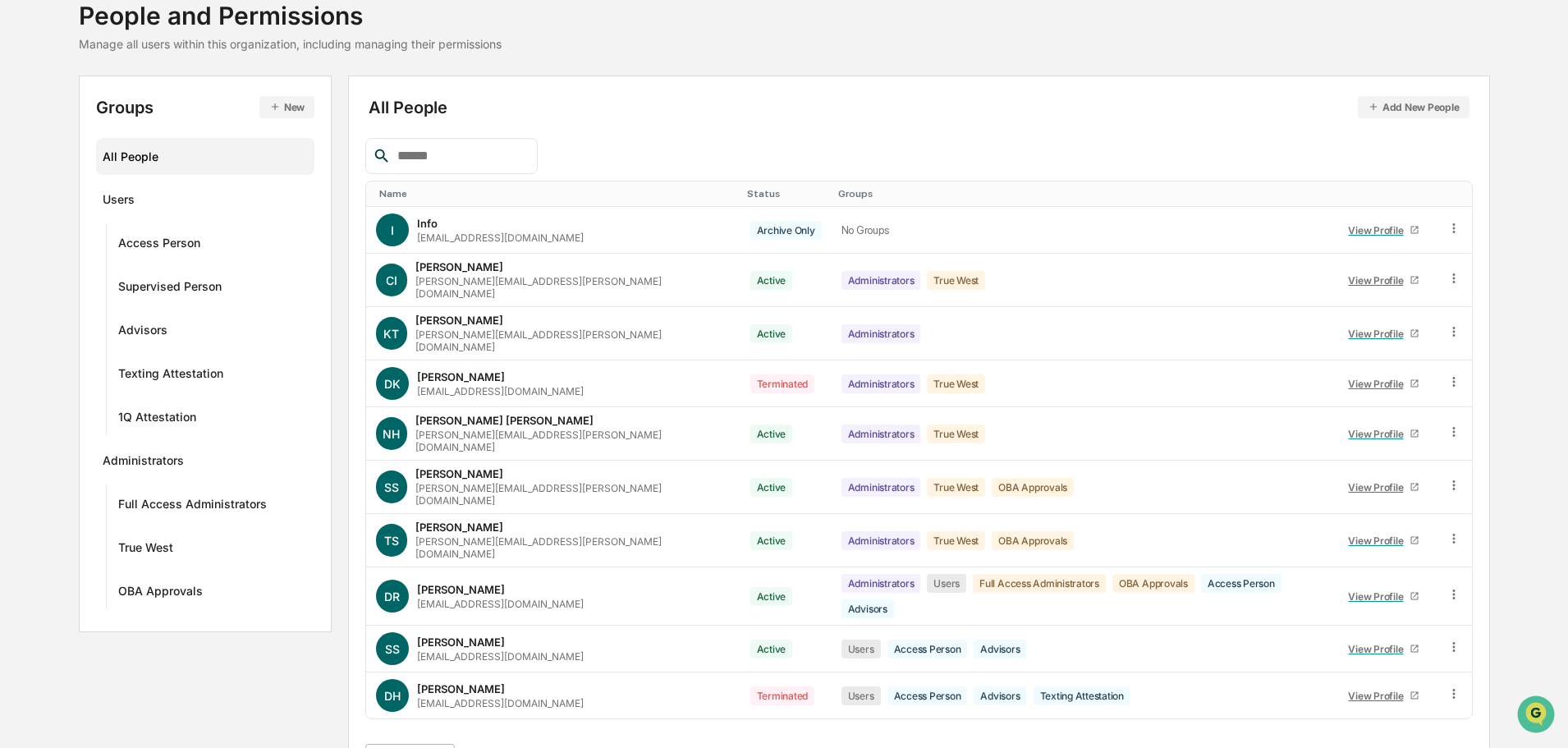
scroll to position [236, 0]
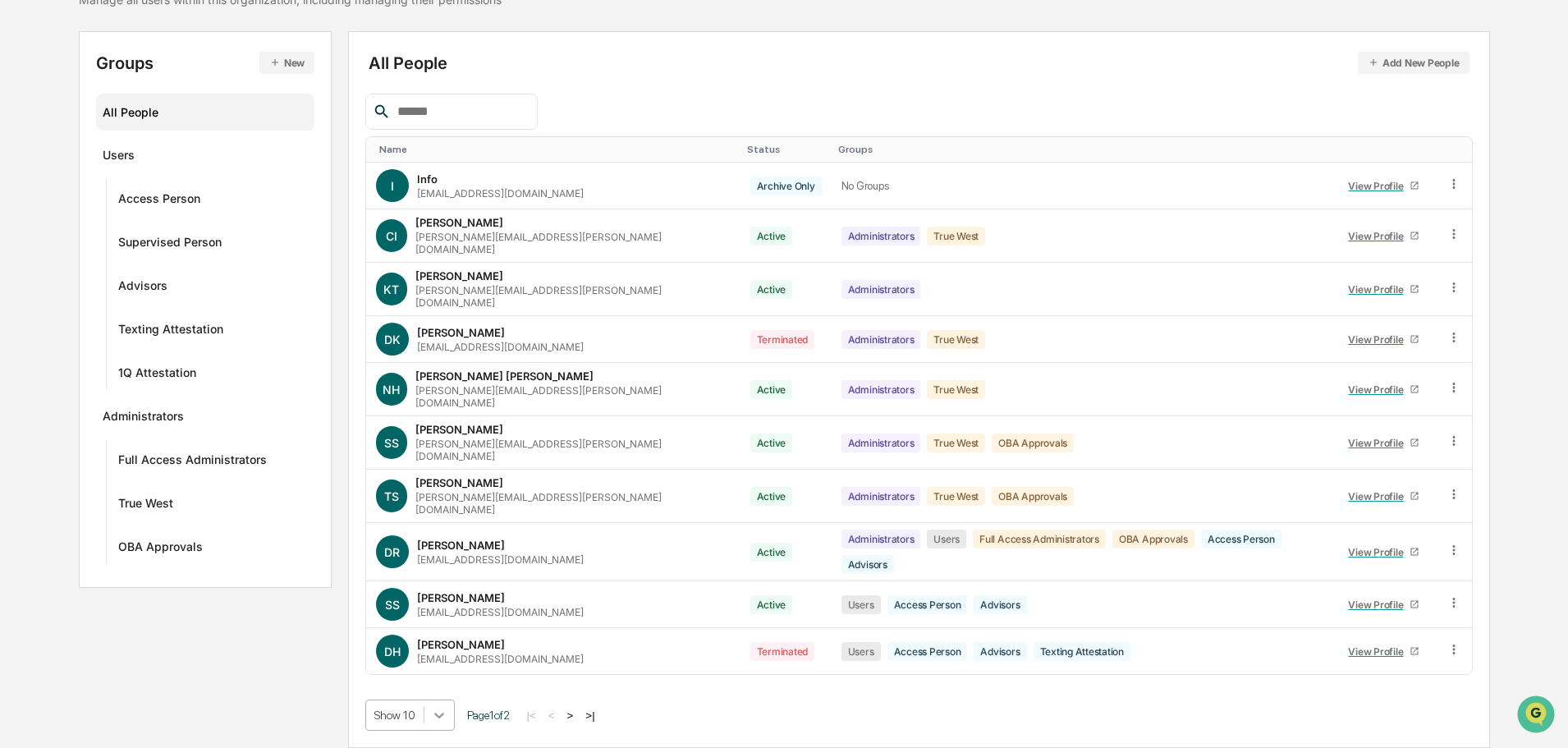
click at [443, 719] on body "Calendar Manage Tasks Reviews Approval Management Company People, Data, Setting…" at bounding box center [784, 297] width 1568 height 901
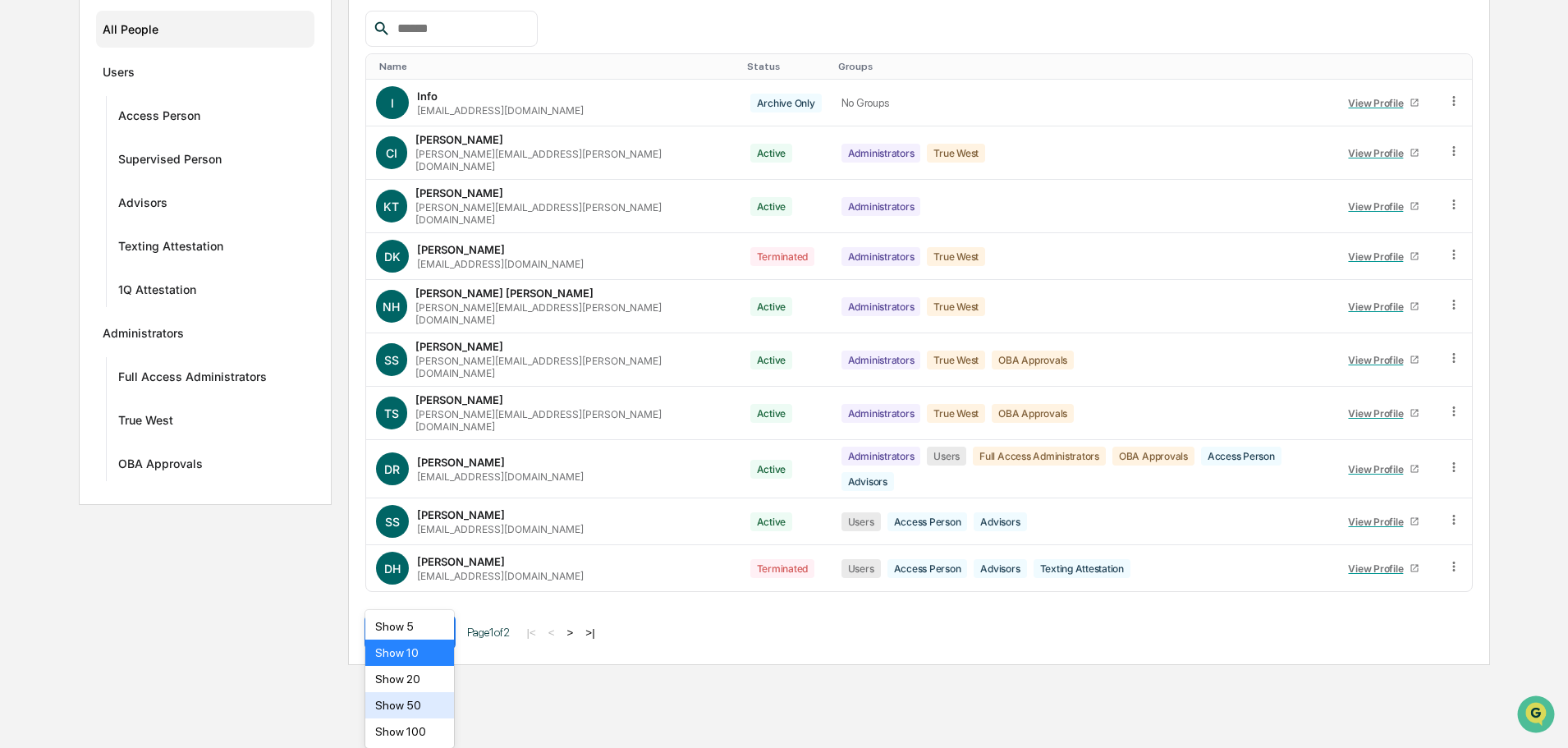
click at [416, 710] on div "Show 50" at bounding box center [409, 705] width 90 height 26
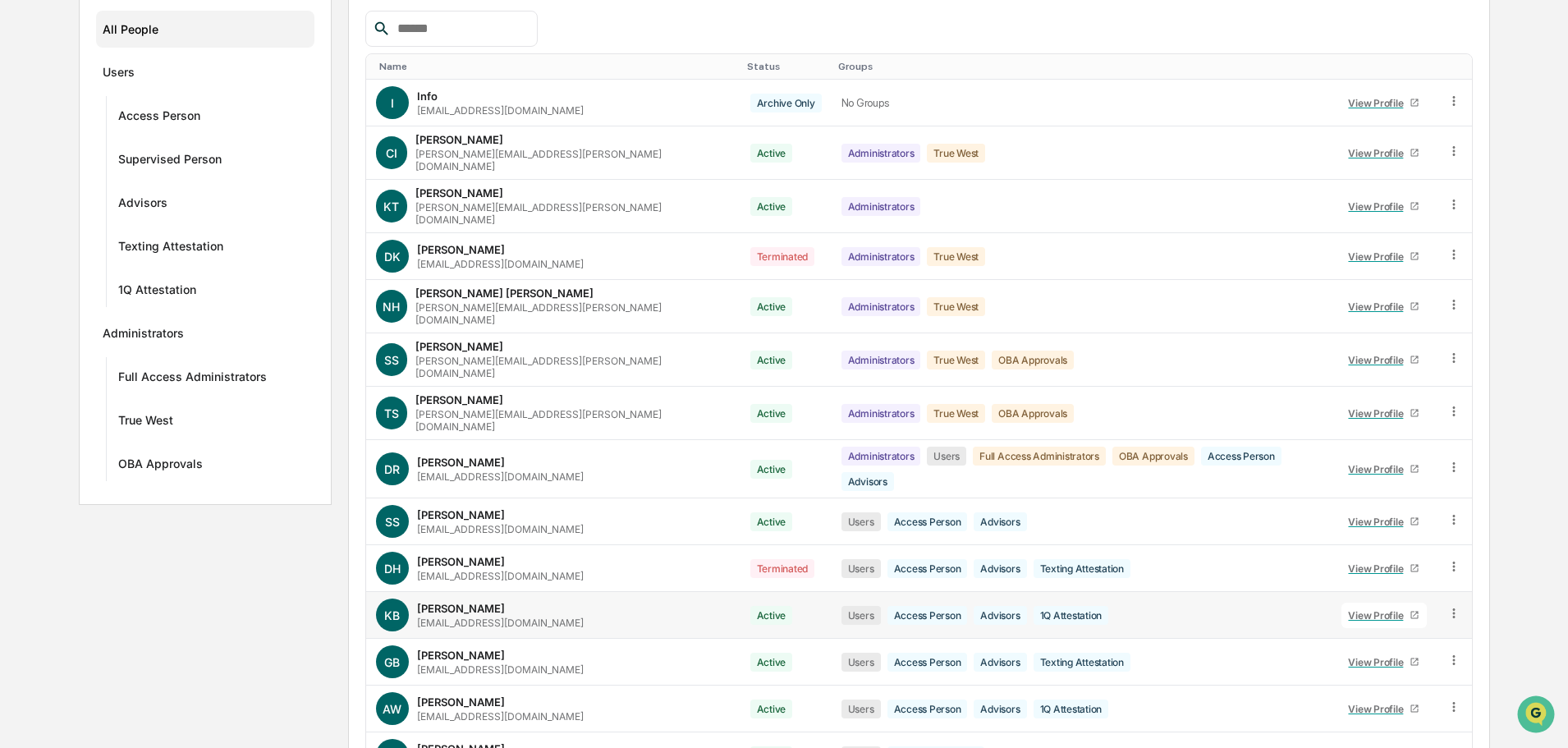
click at [1372, 609] on div "View Profile" at bounding box center [1379, 615] width 62 height 13
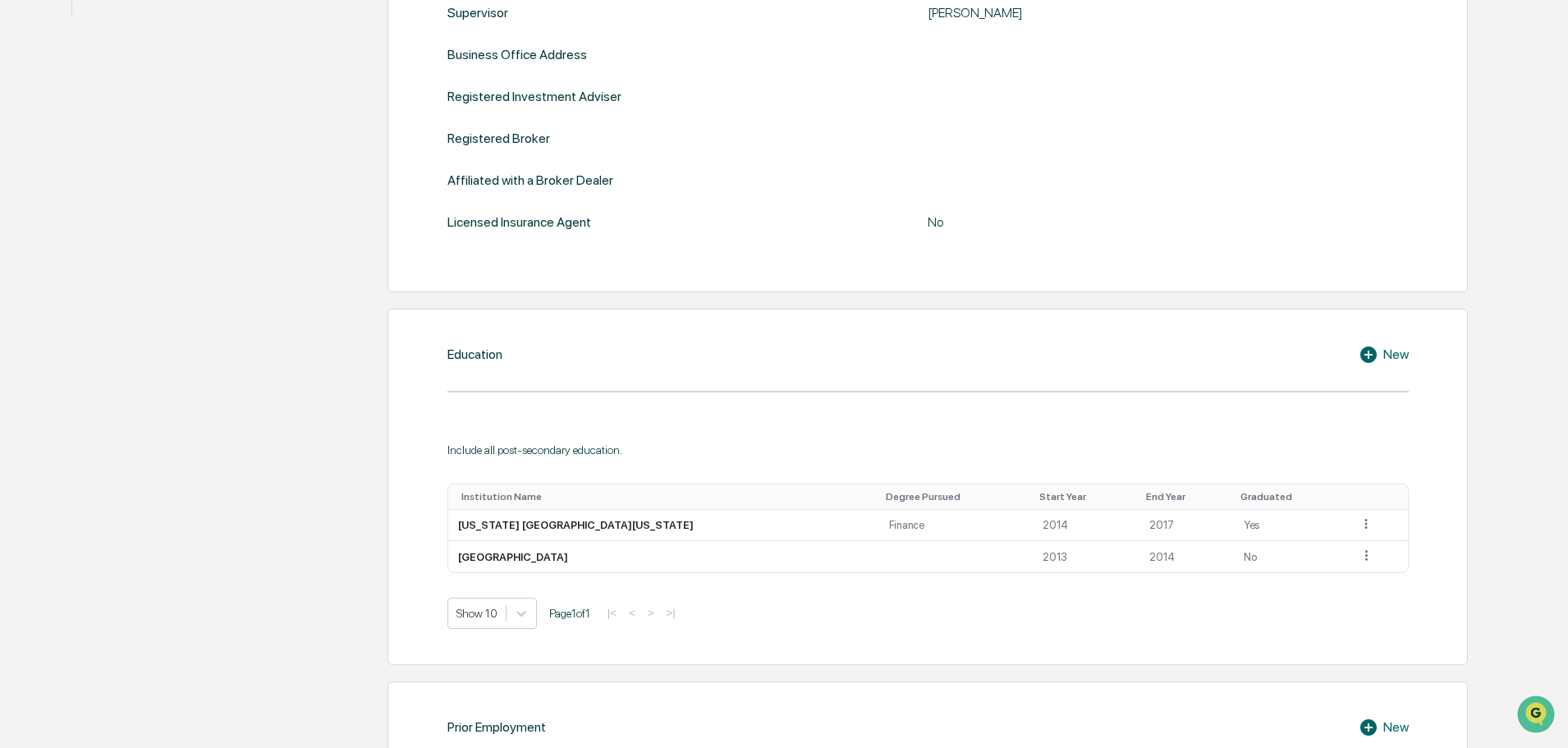
scroll to position [400, 0]
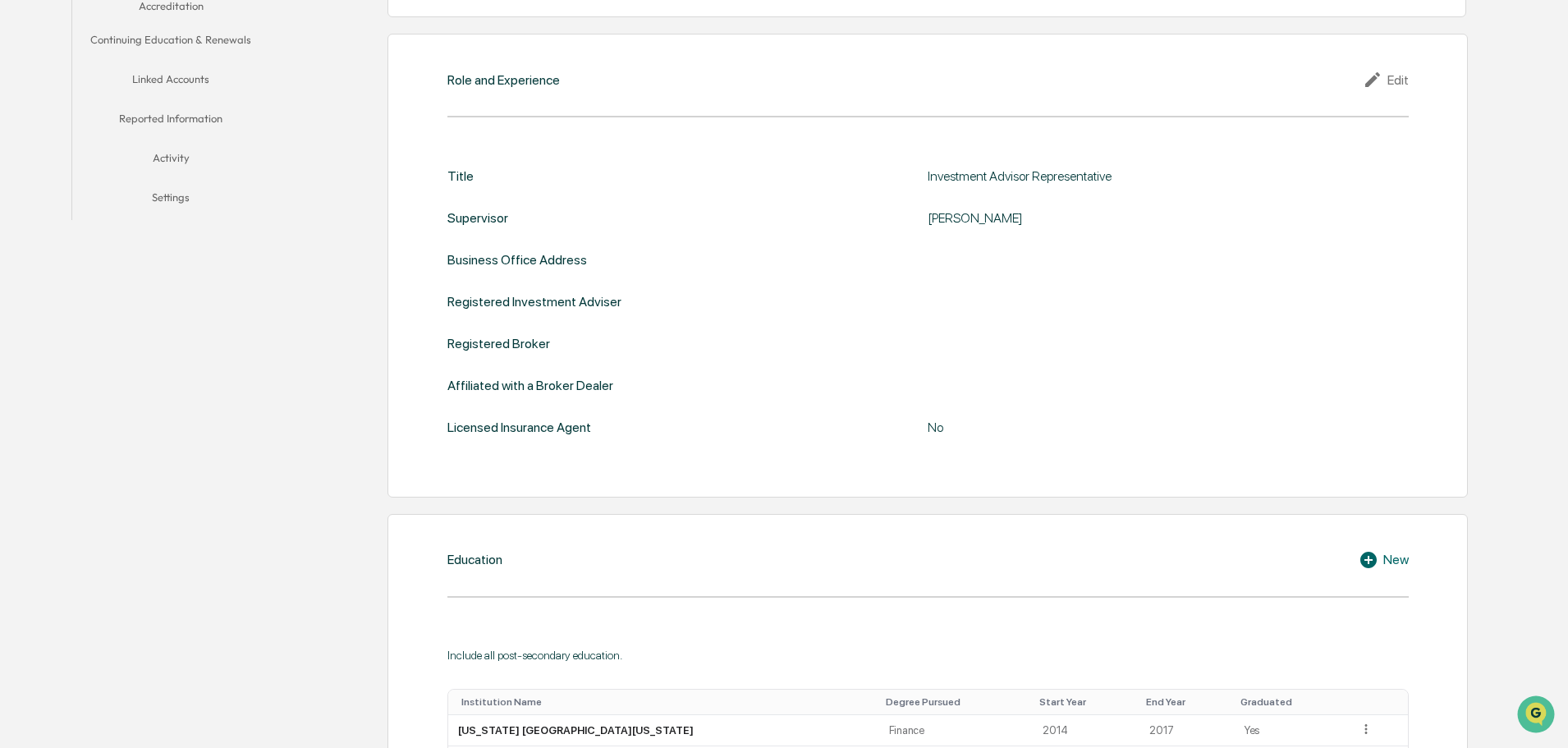
click at [189, 78] on button "Linked Accounts" at bounding box center [171, 82] width 197 height 40
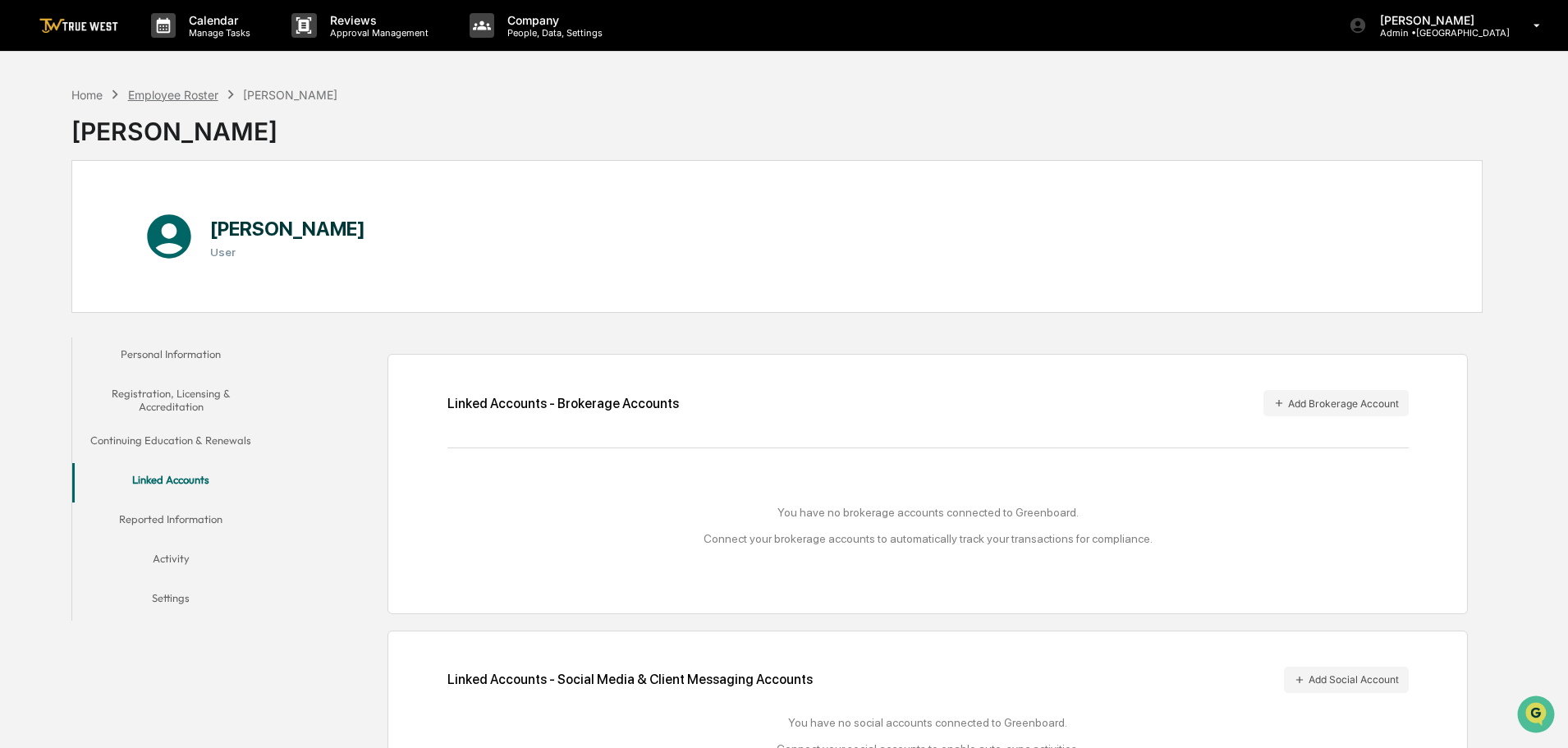
click at [194, 95] on div "Employee Roster" at bounding box center [173, 94] width 91 height 14
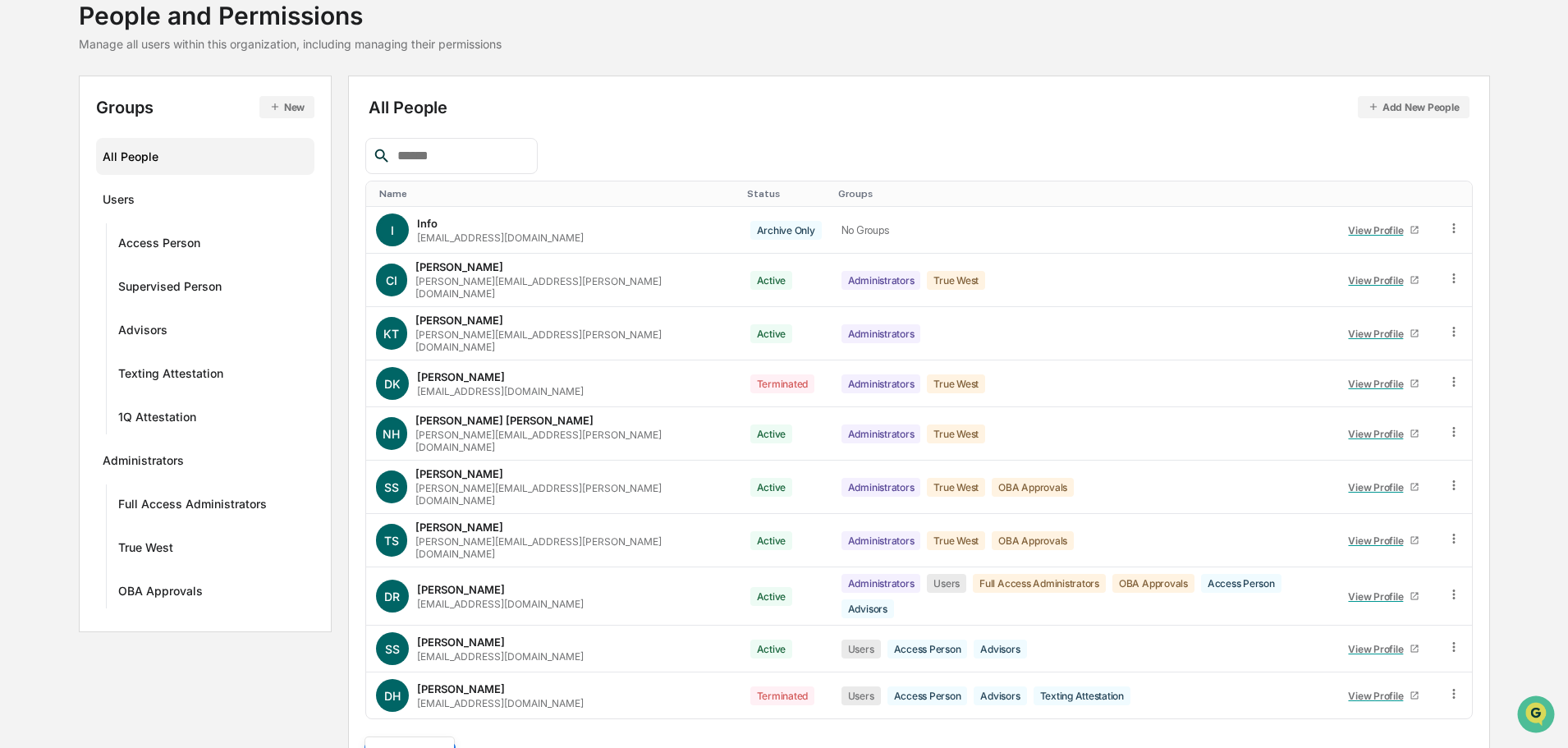
scroll to position [236, 0]
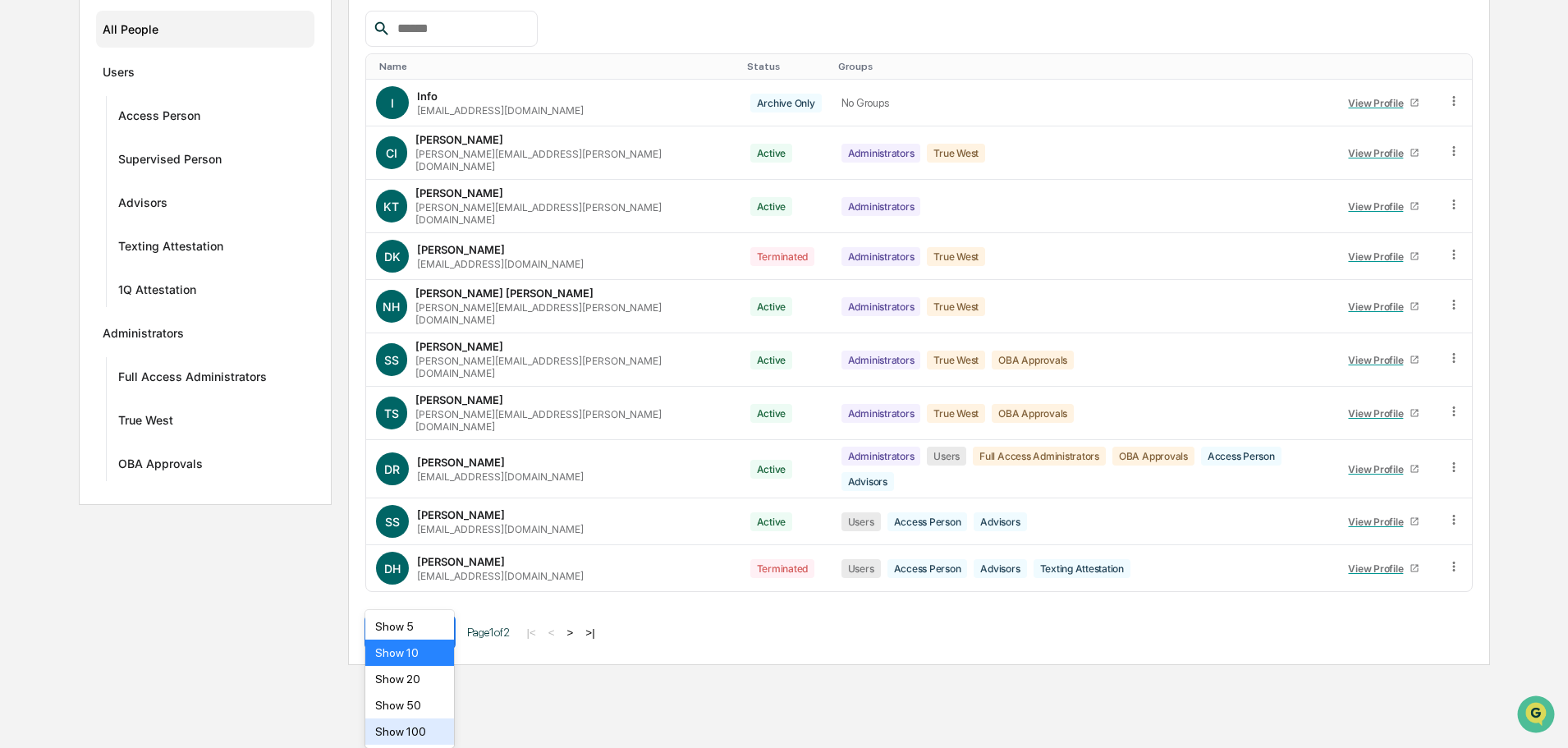
click at [433, 665] on body "Calendar Manage Tasks Reviews Approval Management Company People, Data, Setting…" at bounding box center [784, 214] width 1568 height 901
click at [416, 684] on div "Show 20" at bounding box center [409, 678] width 90 height 26
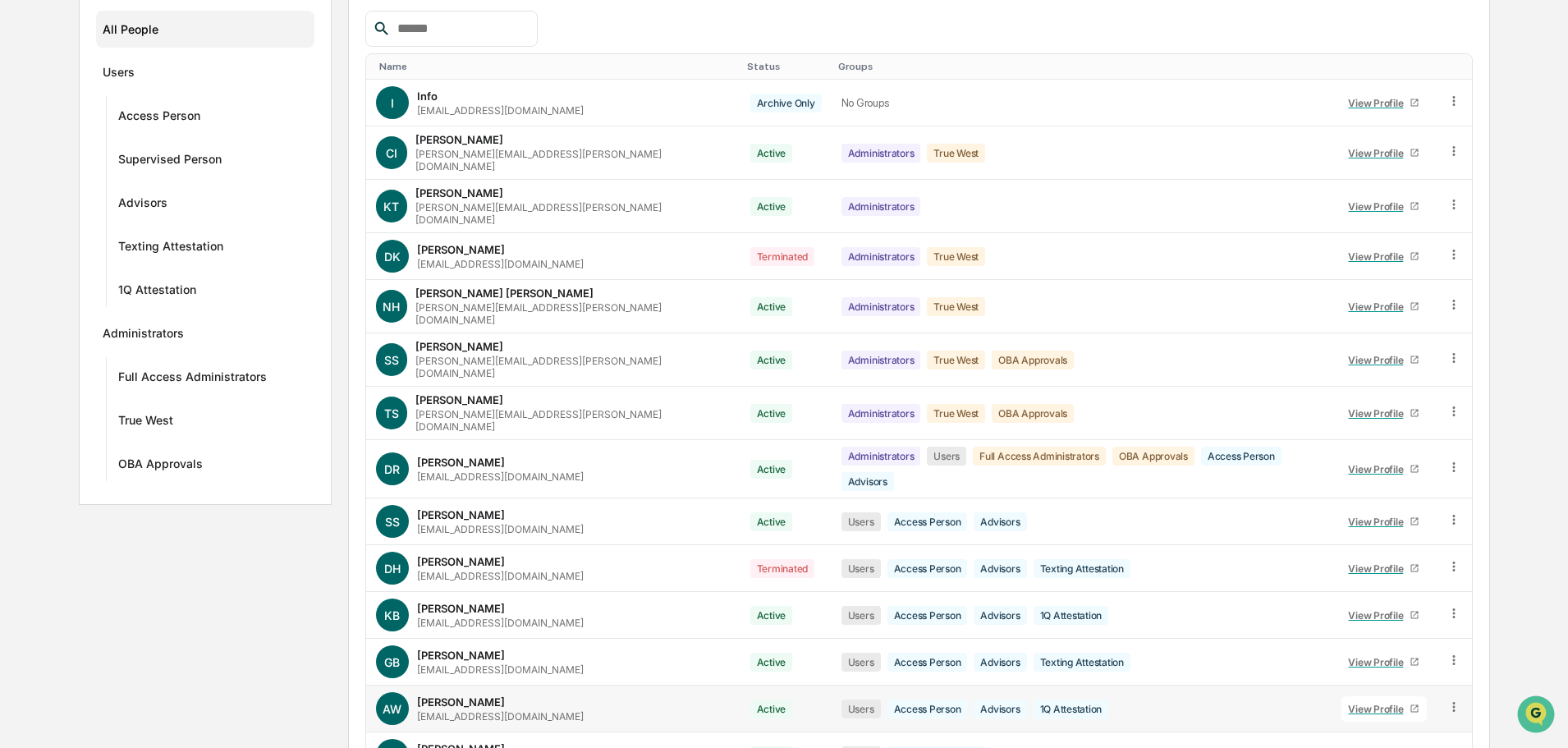
click at [1371, 703] on div "View Profile" at bounding box center [1379, 709] width 62 height 13
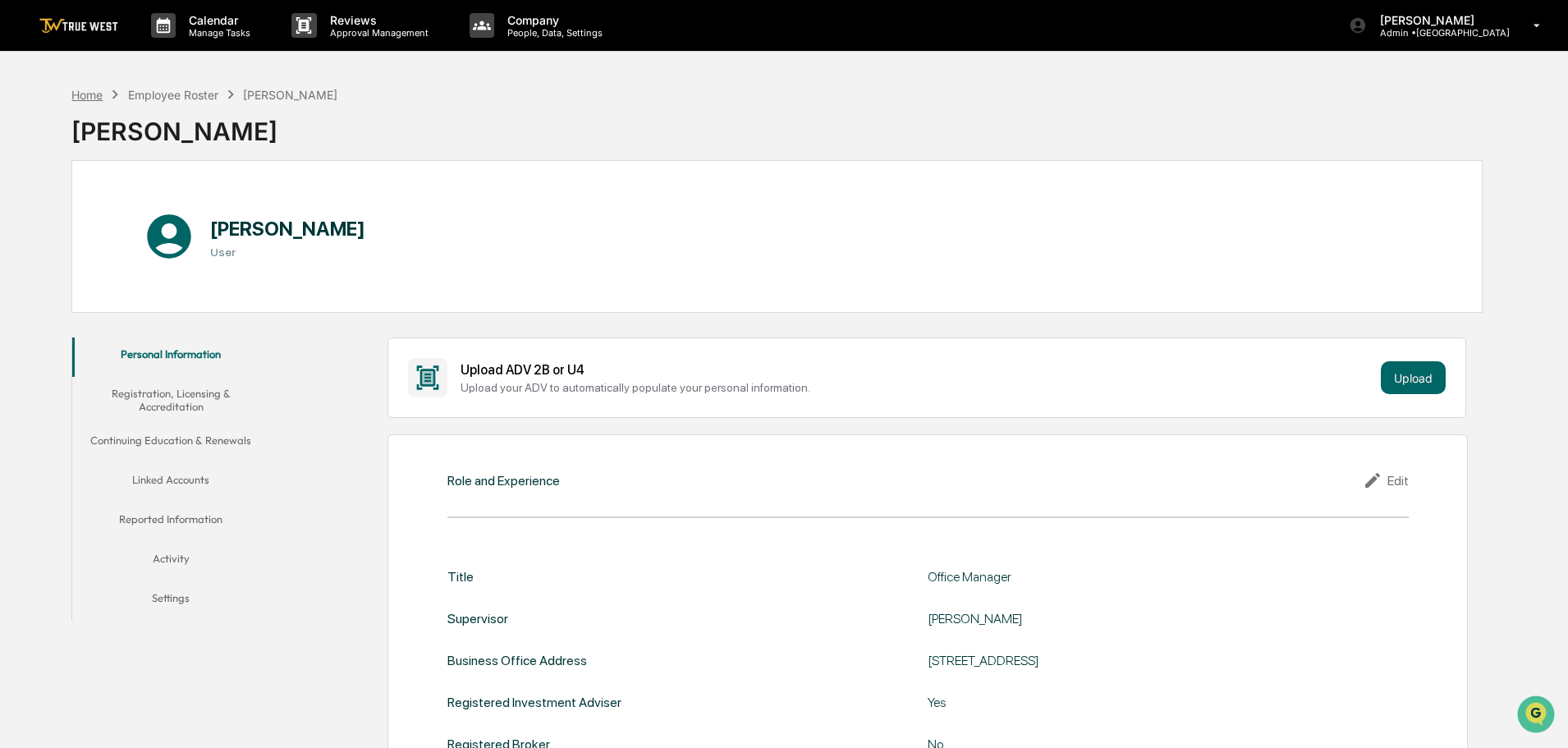
click at [80, 91] on div "Home" at bounding box center [87, 94] width 31 height 14
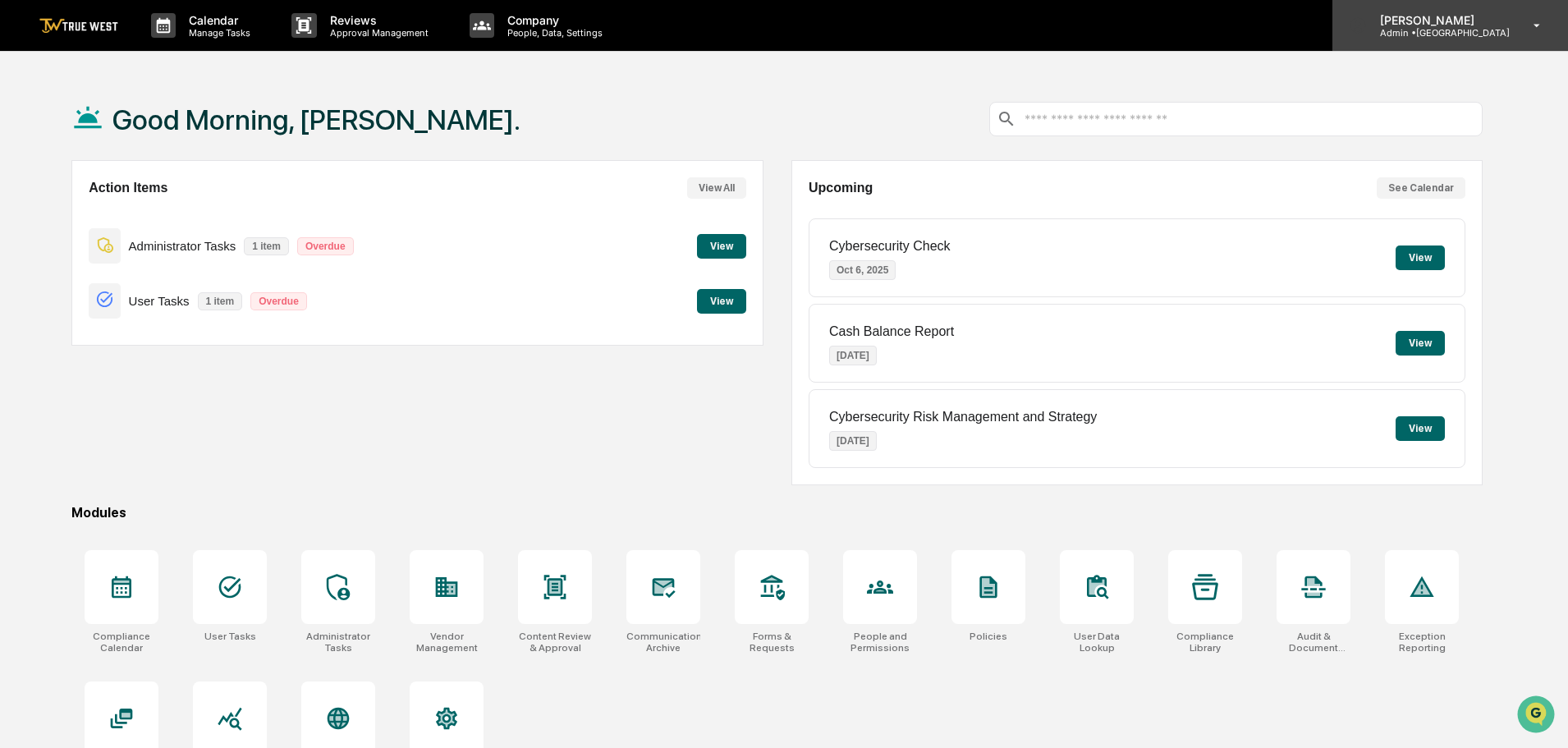
click at [1471, 22] on p "[PERSON_NAME]" at bounding box center [1438, 20] width 143 height 14
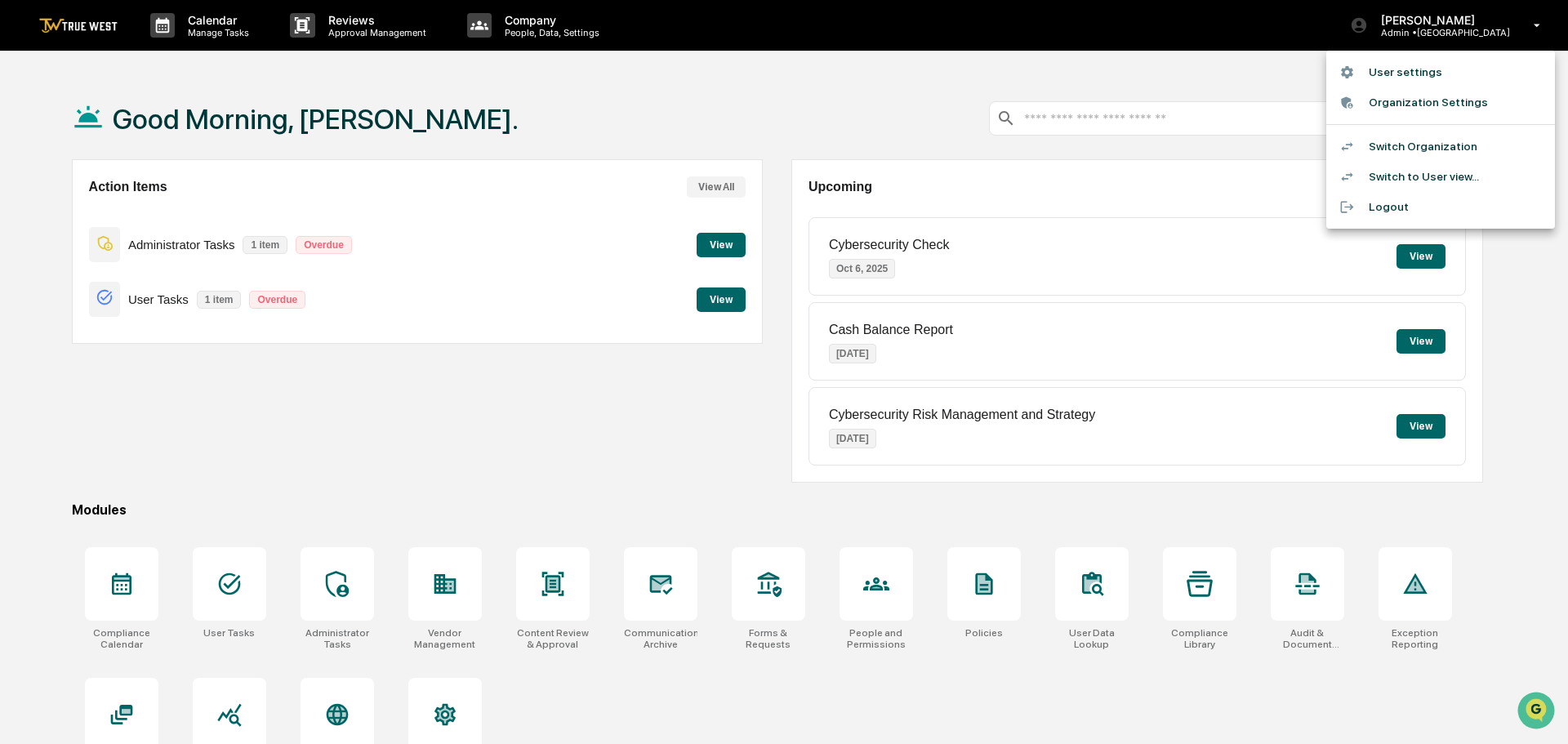
click at [1437, 149] on li "Switch Organization" at bounding box center [1441, 147] width 229 height 31
